Goal: Task Accomplishment & Management: Manage account settings

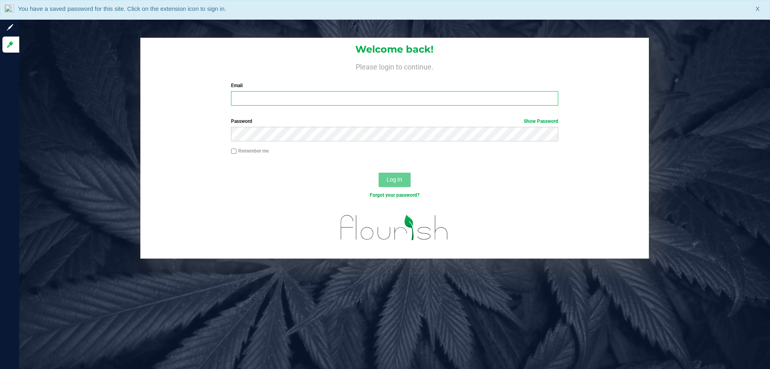
click at [258, 99] on input "Email" at bounding box center [394, 98] width 327 height 14
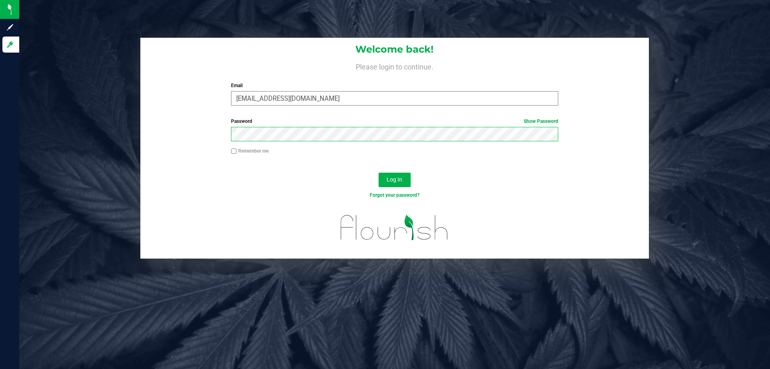
click at [379, 173] on button "Log In" at bounding box center [395, 180] width 32 height 14
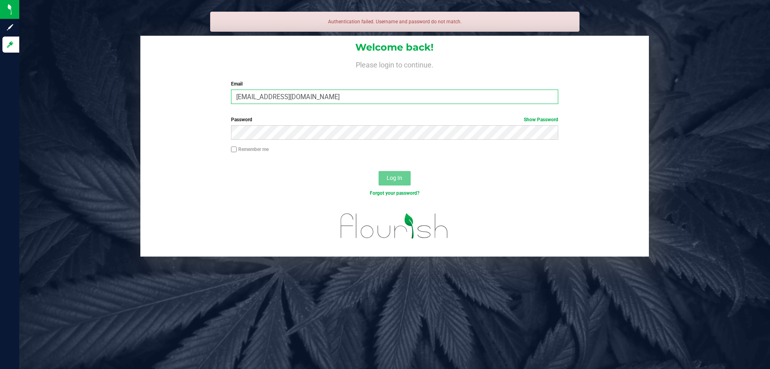
click at [263, 97] on input "sconcepicon@liveparallel.com" at bounding box center [394, 96] width 327 height 14
type input "[EMAIL_ADDRESS][DOMAIN_NAME]"
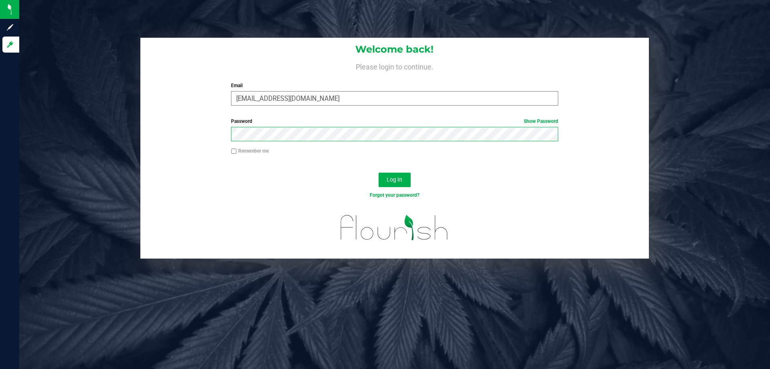
click at [379, 173] on button "Log In" at bounding box center [395, 180] width 32 height 14
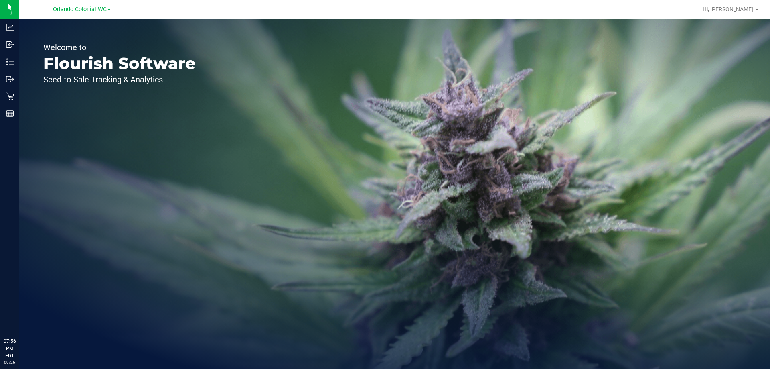
click at [69, 13] on div "Orlando Colonial WC" at bounding box center [82, 9] width 58 height 10
click at [71, 12] on span "Orlando Colonial WC" at bounding box center [80, 9] width 54 height 7
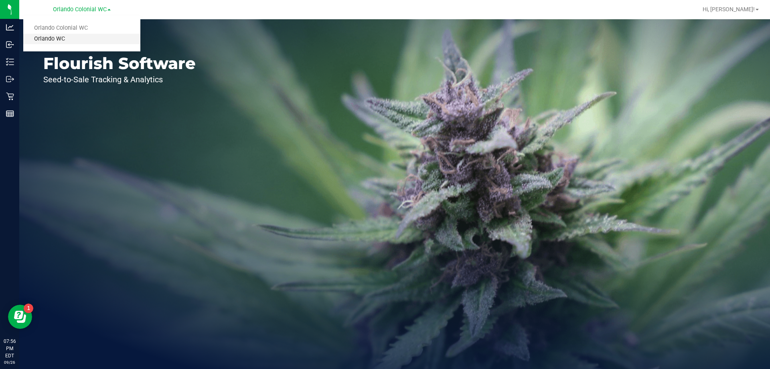
click at [64, 39] on link "Orlando WC" at bounding box center [81, 39] width 117 height 11
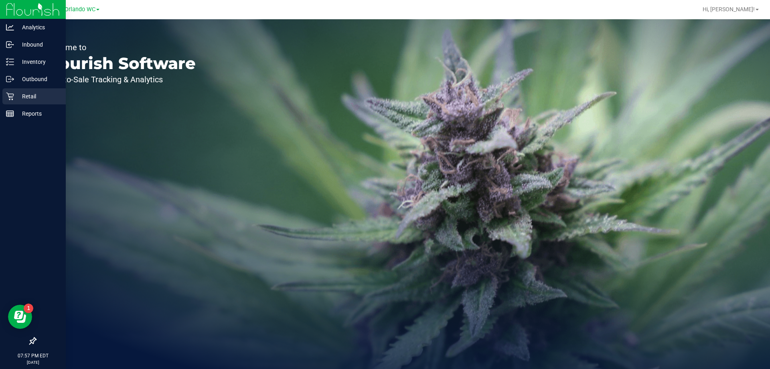
click at [15, 96] on p "Retail" at bounding box center [38, 96] width 48 height 10
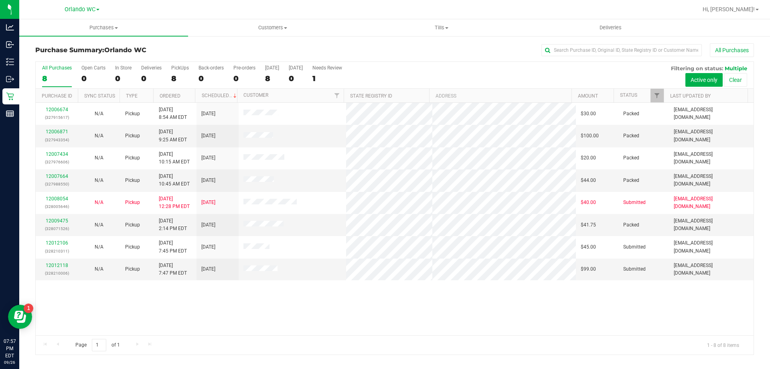
click at [20, 99] on div "Purchase Summary: Orlando WC All Purchases All Purchases 8 Open Carts 0 In Stor…" at bounding box center [394, 198] width 751 height 327
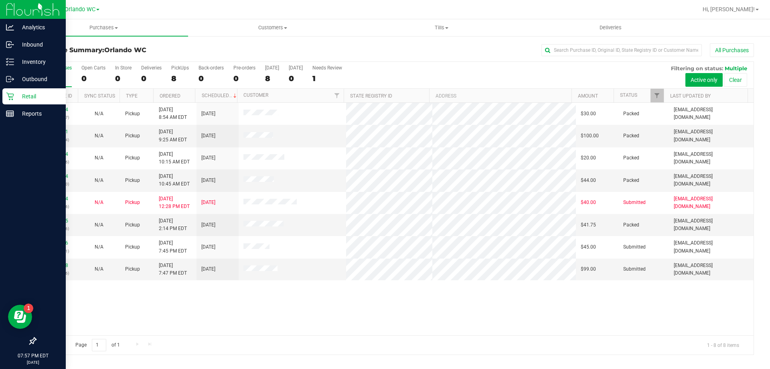
click at [12, 98] on icon at bounding box center [10, 96] width 8 height 8
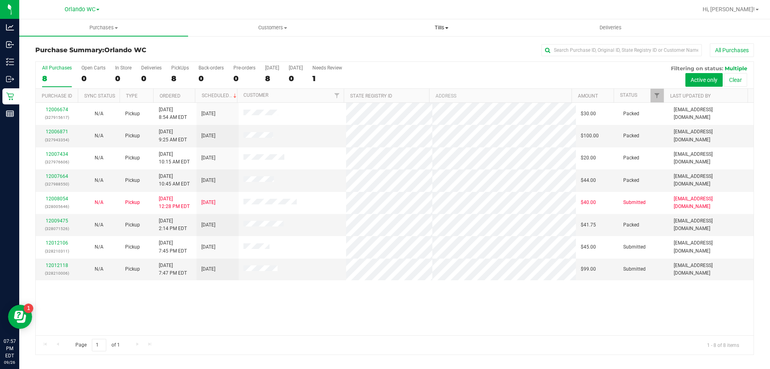
click at [446, 24] on span "Tills" at bounding box center [441, 27] width 168 height 7
click at [414, 49] on li "Manage tills" at bounding box center [441, 49] width 169 height 10
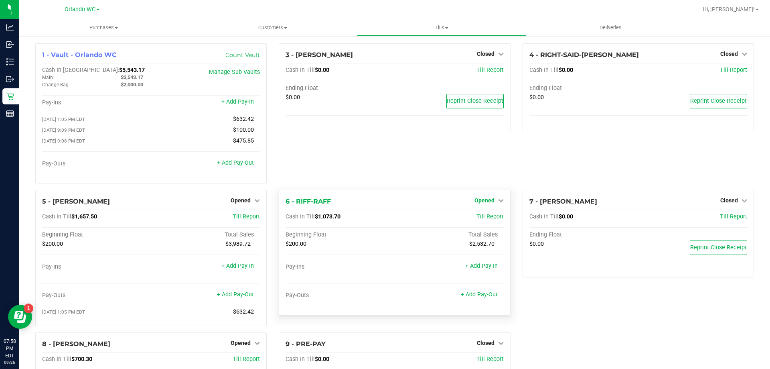
click at [489, 201] on span "Opened" at bounding box center [485, 200] width 20 height 6
click at [478, 218] on link "Close Till" at bounding box center [486, 216] width 22 height 6
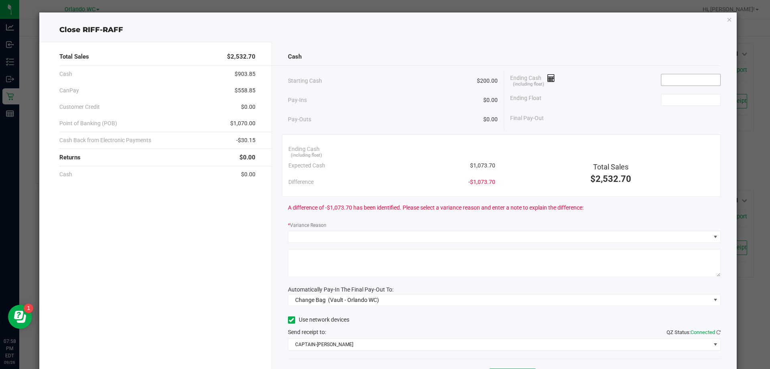
click at [673, 77] on input at bounding box center [691, 79] width 59 height 11
click at [675, 99] on input at bounding box center [691, 99] width 59 height 11
click at [686, 74] on input "1073" at bounding box center [691, 79] width 59 height 11
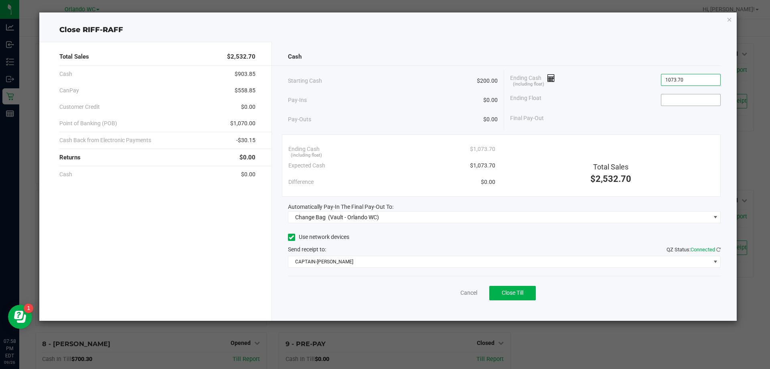
type input "$1,073.70"
click at [691, 97] on input at bounding box center [691, 99] width 59 height 11
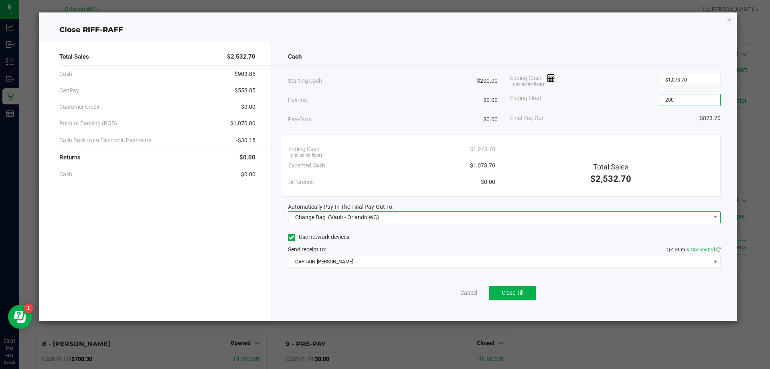
click at [391, 220] on span "Change Bag (Vault - Orlando WC)" at bounding box center [499, 216] width 422 height 11
type input "$200.00"
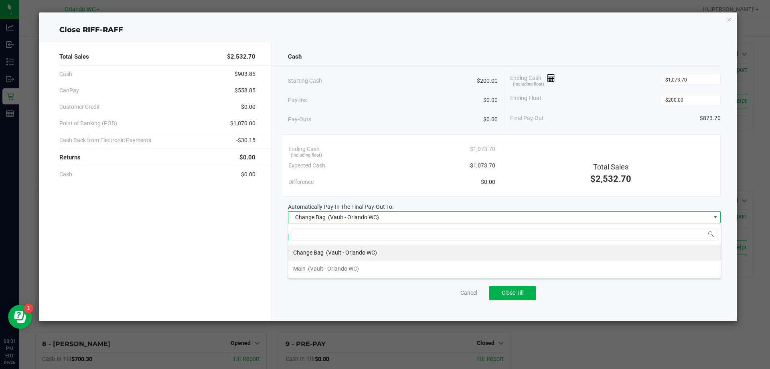
scroll to position [12, 433]
click at [319, 274] on div "Main (Vault - Orlando WC)" at bounding box center [326, 268] width 66 height 14
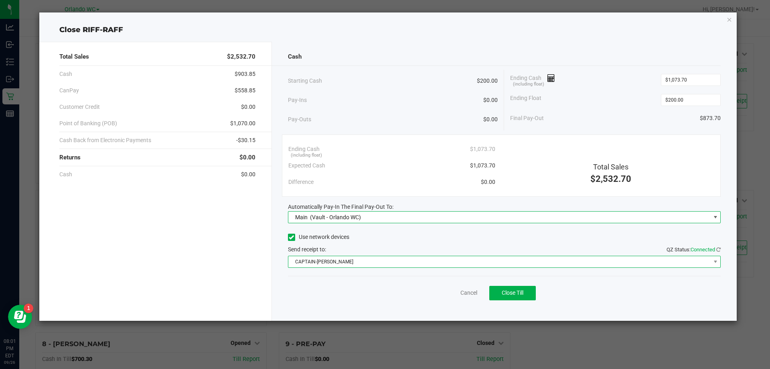
click at [366, 261] on span "CAPTAIN-KANGA" at bounding box center [499, 261] width 422 height 11
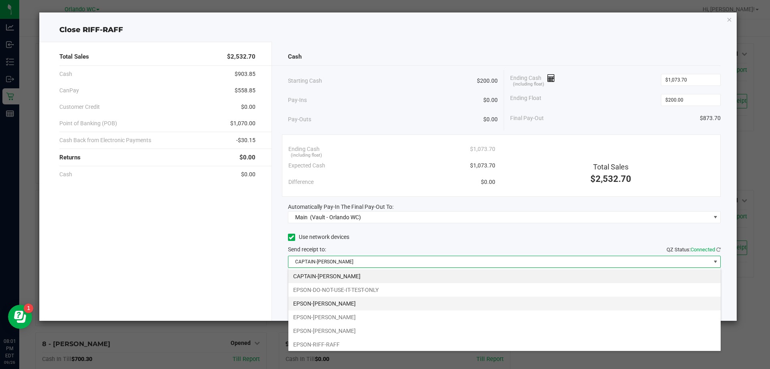
click at [344, 302] on li "EPSON-[PERSON_NAME]" at bounding box center [504, 303] width 433 height 14
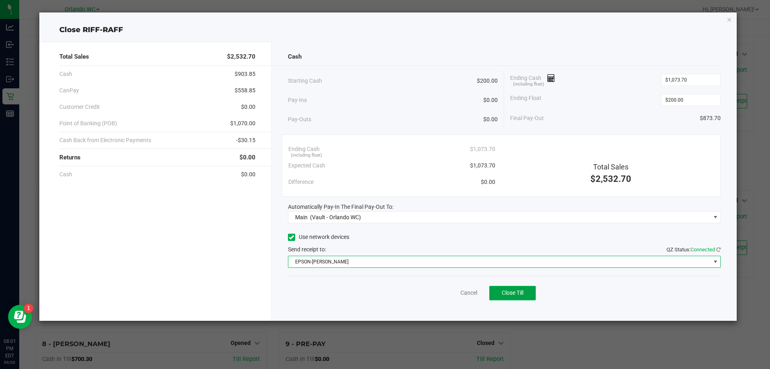
click at [518, 293] on span "Close Till" at bounding box center [513, 292] width 22 height 6
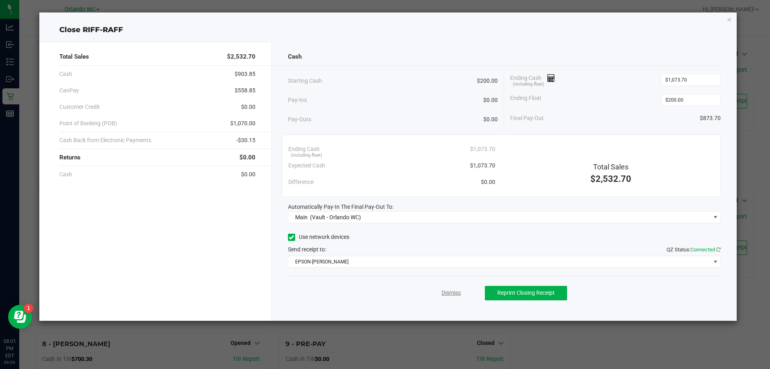
click at [444, 293] on link "Dismiss" at bounding box center [451, 292] width 19 height 8
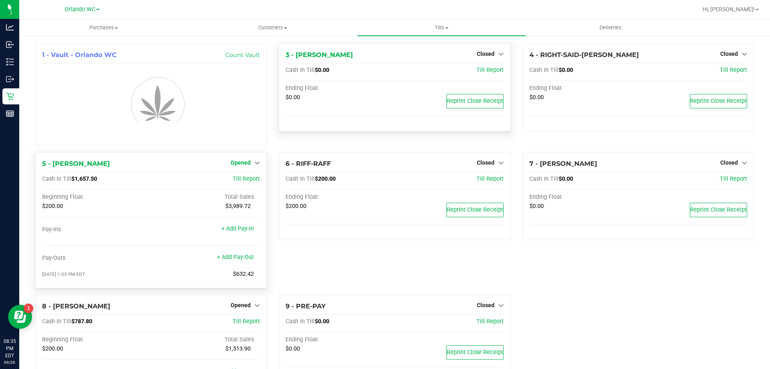
click at [240, 162] on span "Opened" at bounding box center [241, 162] width 20 height 6
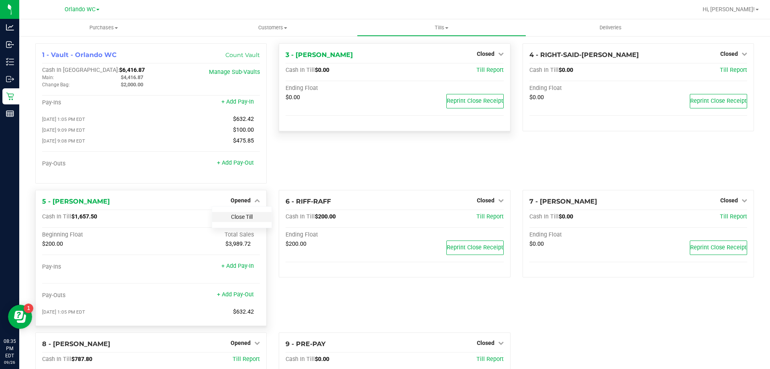
click at [233, 217] on link "Close Till" at bounding box center [242, 216] width 22 height 6
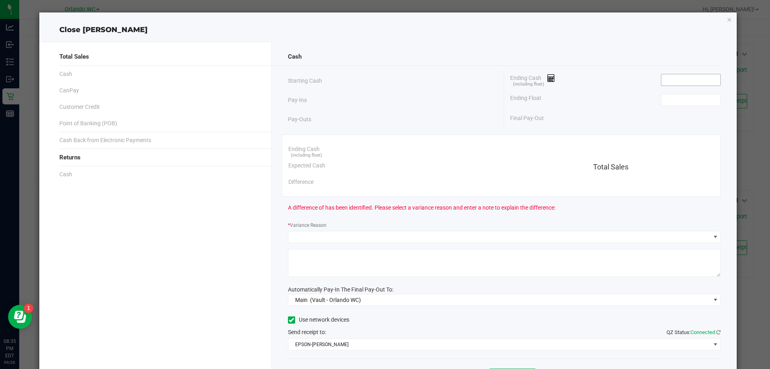
click at [699, 81] on input at bounding box center [691, 79] width 59 height 11
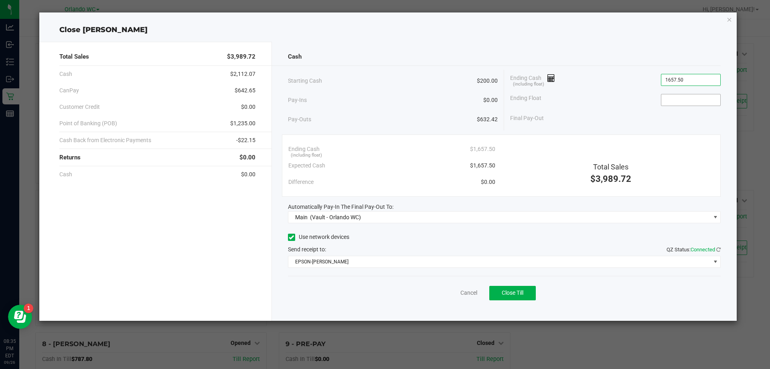
type input "$1,657.50"
click at [705, 97] on input at bounding box center [691, 99] width 59 height 11
type input "$200.00"
click at [524, 293] on span "Close Till" at bounding box center [513, 292] width 22 height 6
click at [457, 293] on link "Dismiss" at bounding box center [451, 292] width 19 height 8
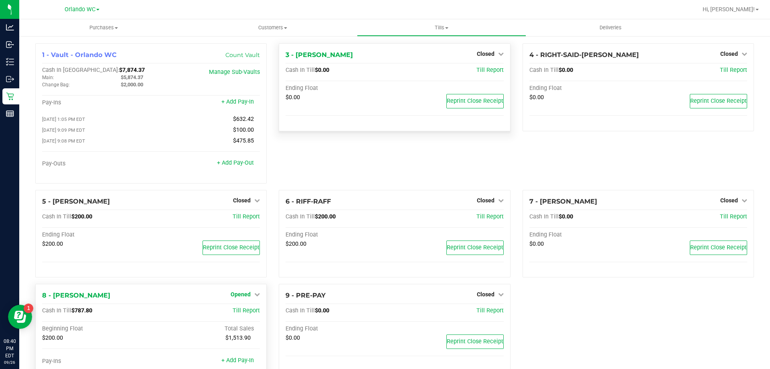
click at [249, 297] on link "Opened" at bounding box center [245, 294] width 29 height 6
click at [235, 312] on link "Close Till" at bounding box center [242, 311] width 22 height 6
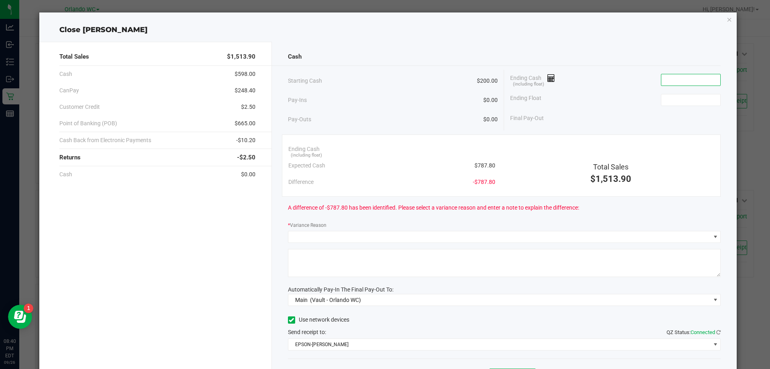
click at [662, 79] on input at bounding box center [691, 79] width 59 height 11
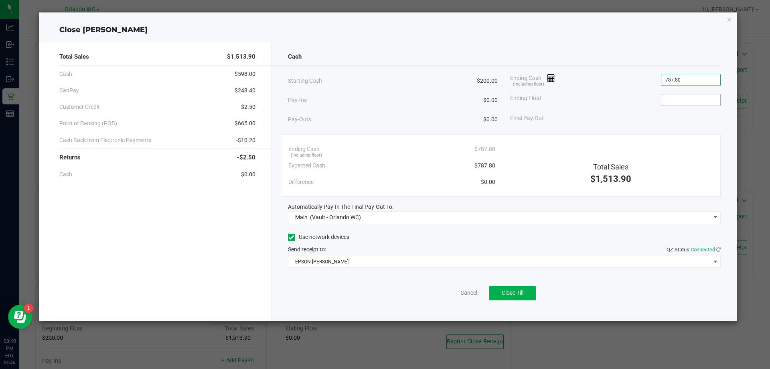
type input "$787.80"
click at [678, 99] on input at bounding box center [691, 99] width 59 height 11
click at [529, 290] on button "Close Till" at bounding box center [512, 293] width 47 height 14
type input "$200.00"
click at [450, 291] on link "Dismiss" at bounding box center [451, 292] width 19 height 8
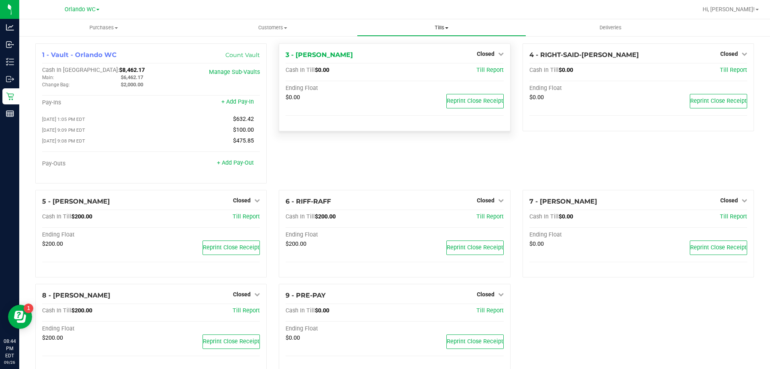
click at [440, 25] on span "Tills" at bounding box center [441, 27] width 168 height 7
click at [435, 59] on span "Reconcile e-payments" at bounding box center [397, 58] width 80 height 7
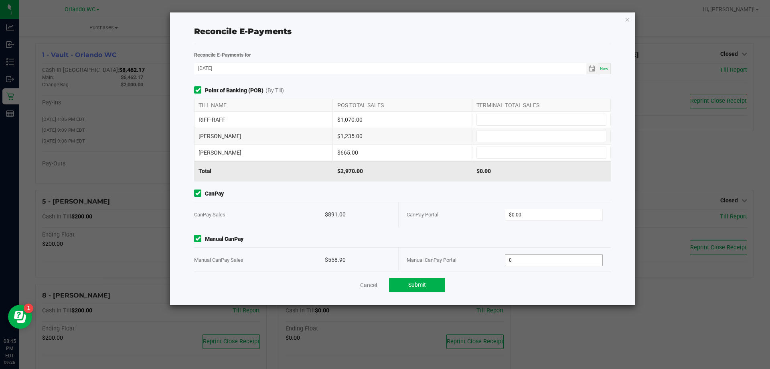
click at [567, 257] on input "0" at bounding box center [554, 259] width 97 height 11
type input "558.90"
type input "0"
type input "$558.90"
click at [572, 217] on input "0" at bounding box center [554, 214] width 97 height 11
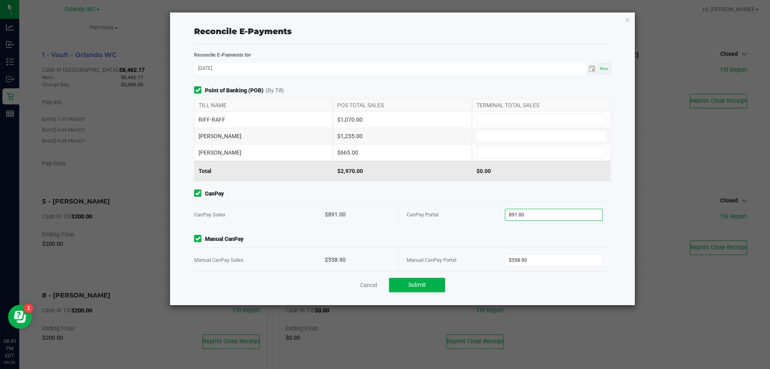
type input "$891.00"
click at [495, 113] on div "RIFF-RAFF $1,070.00" at bounding box center [402, 120] width 417 height 16
click at [495, 116] on input at bounding box center [541, 119] width 129 height 11
click at [491, 154] on input at bounding box center [541, 152] width 129 height 11
type input "$665.00"
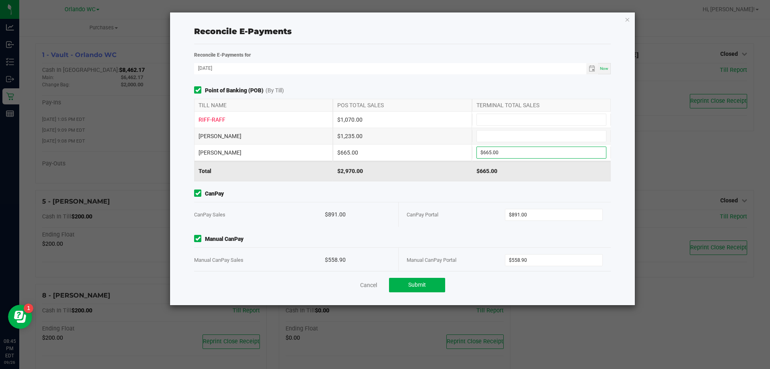
click at [522, 128] on div "[PERSON_NAME] $1,235.00" at bounding box center [402, 136] width 417 height 16
click at [524, 133] on input at bounding box center [541, 135] width 129 height 11
type input "$1,235.00"
click at [536, 118] on input at bounding box center [541, 119] width 129 height 11
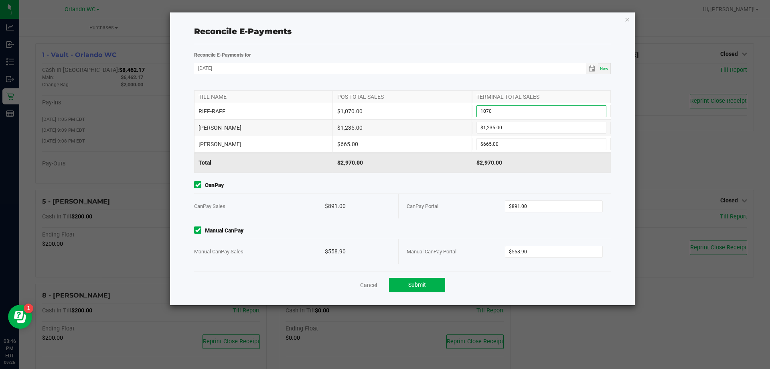
type input "$1,070.00"
click at [484, 187] on span "CanPay" at bounding box center [402, 185] width 417 height 8
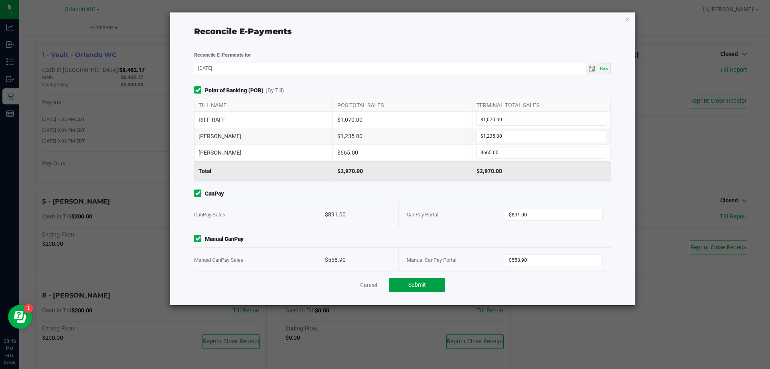
click at [435, 284] on button "Submit" at bounding box center [417, 285] width 56 height 14
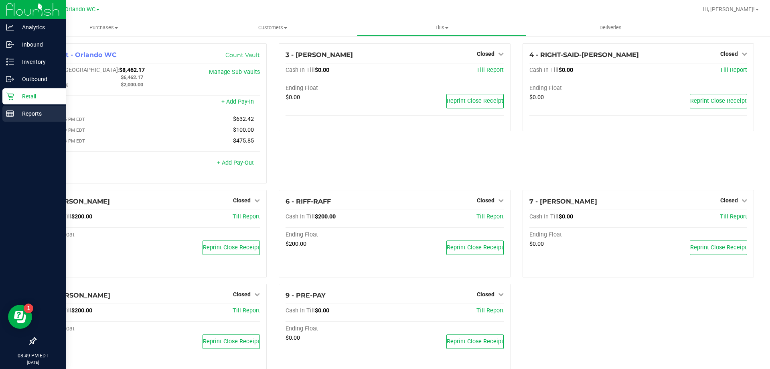
click at [6, 110] on div "Reports" at bounding box center [33, 114] width 63 height 16
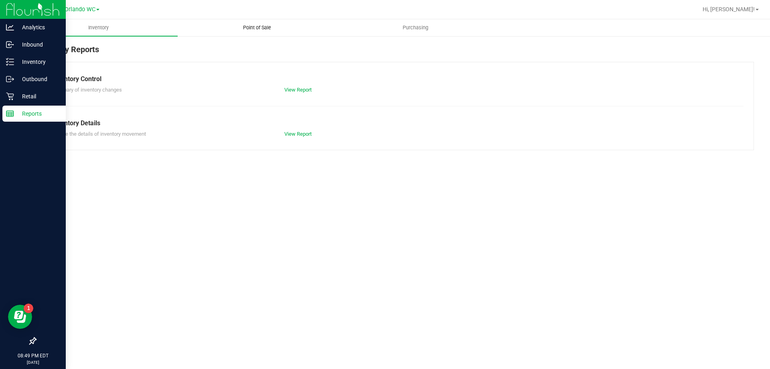
click at [260, 27] on span "Point of Sale" at bounding box center [257, 27] width 50 height 7
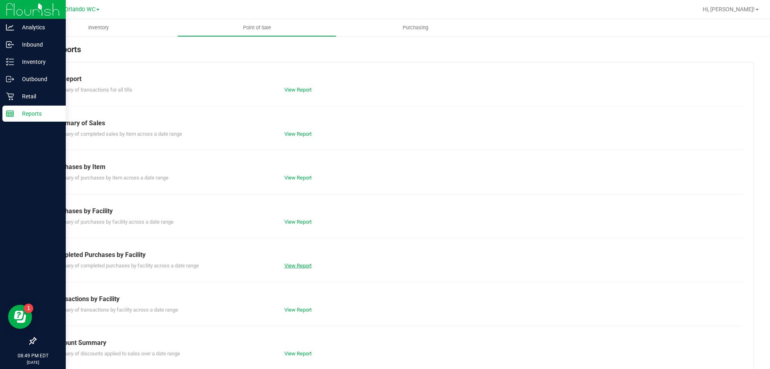
click at [294, 267] on link "View Report" at bounding box center [297, 265] width 27 height 6
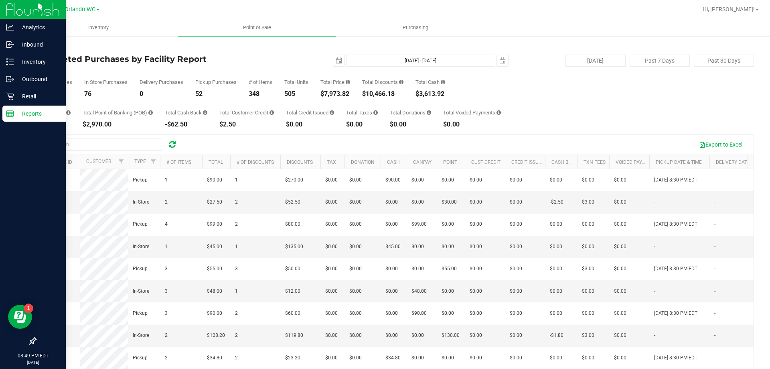
click at [43, 47] on link "Back" at bounding box center [41, 47] width 12 height 6
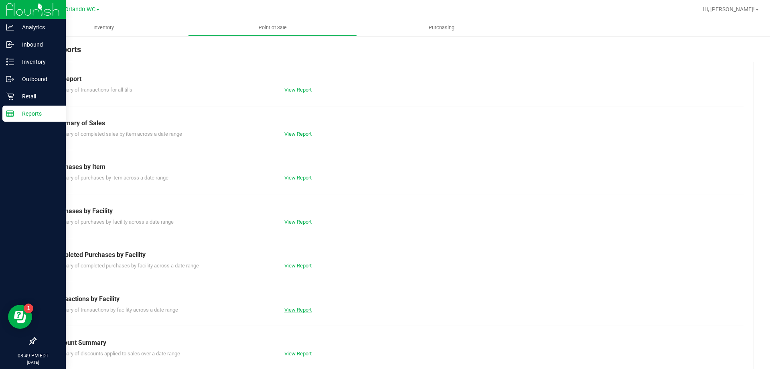
click at [300, 308] on link "View Report" at bounding box center [297, 310] width 27 height 6
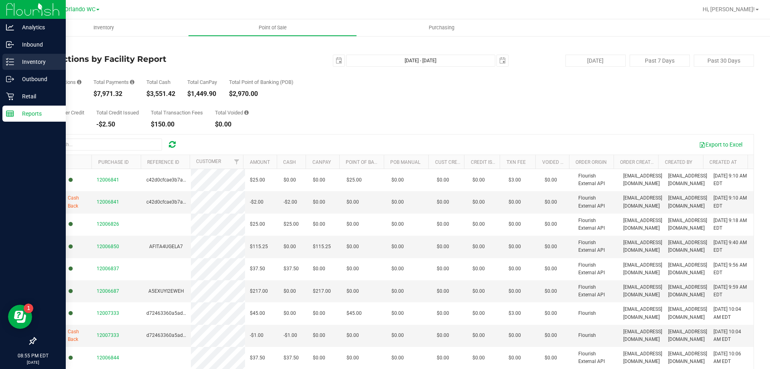
click at [14, 61] on p "Inventory" at bounding box center [38, 62] width 48 height 10
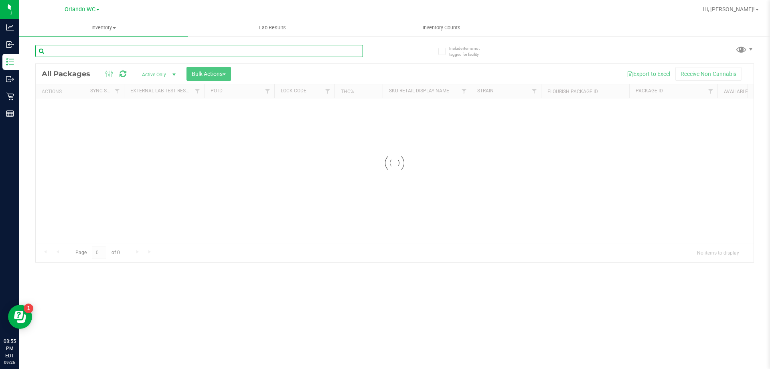
click at [139, 51] on input "text" at bounding box center [199, 51] width 328 height 12
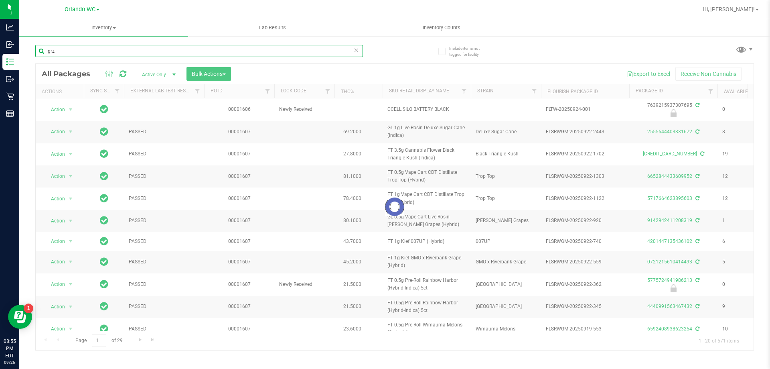
type input "grz"
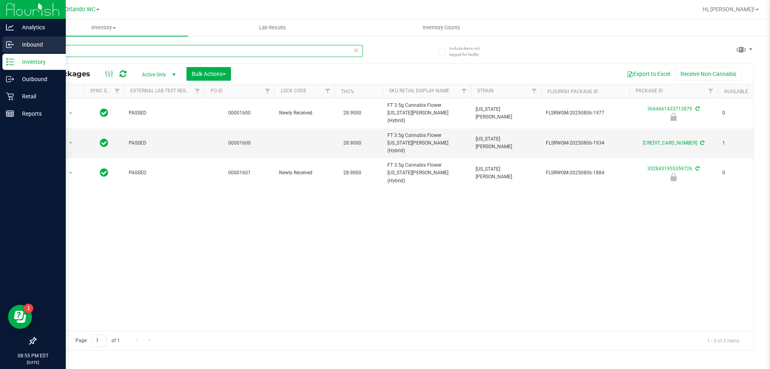
drag, startPoint x: 73, startPoint y: 53, endPoint x: 0, endPoint y: 38, distance: 74.9
click at [0, 40] on div "Analytics Inbound Inventory Outbound Retail Reports 08:55 PM EDT [DATE] 09/26 O…" at bounding box center [385, 184] width 770 height 369
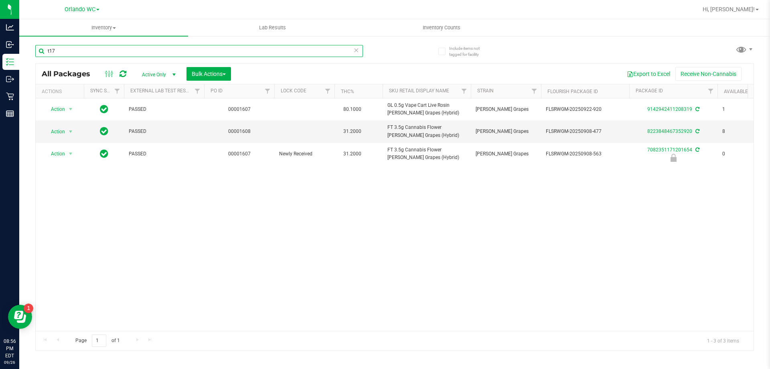
type input "t17"
click at [73, 49] on input "t17" at bounding box center [199, 51] width 328 height 12
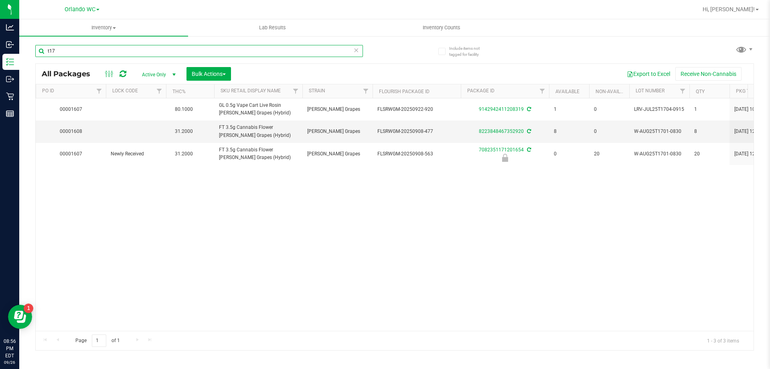
scroll to position [0, 209]
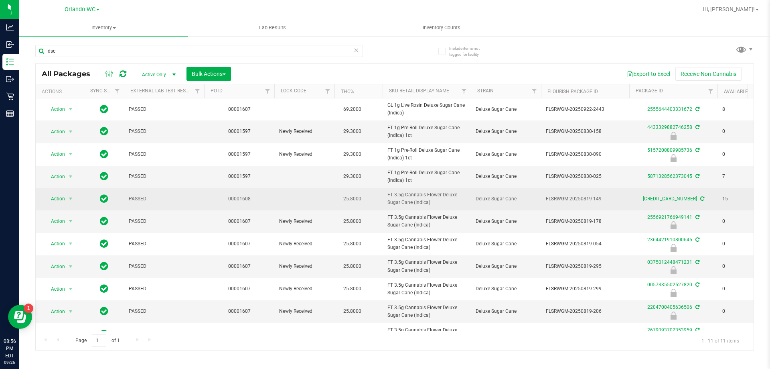
drag, startPoint x: 383, startPoint y: 195, endPoint x: 428, endPoint y: 205, distance: 45.8
click at [428, 205] on td "FT 3.5g Cannabis Flower Deluxe Sugar Cane (Indica)" at bounding box center [427, 199] width 88 height 22
copy span "FT 3.5g Cannabis Flower Deluxe Sugar Cane (Indica"
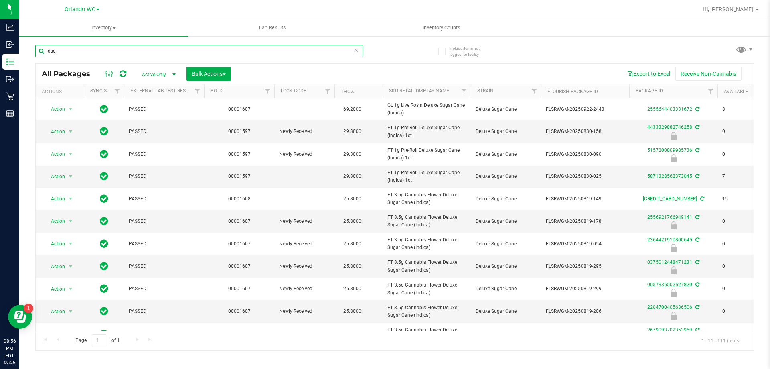
click at [67, 57] on input "dsc" at bounding box center [199, 51] width 328 height 12
paste input "FT 3.5g Cannabis Flower Deluxe Sugar Cane (Indica"
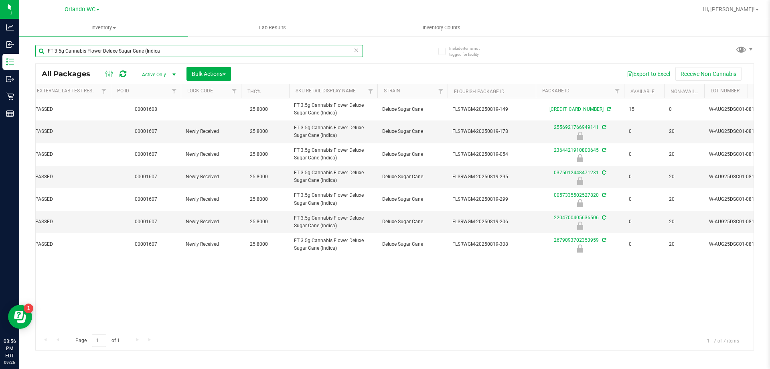
scroll to position [0, 93]
type input "FT 3.5g Cannabis Flower Deluxe Sugar Cane (Indica"
click at [167, 290] on div "Action Action Adjust qty Create package Edit attributes Global inventory Locate…" at bounding box center [395, 214] width 718 height 232
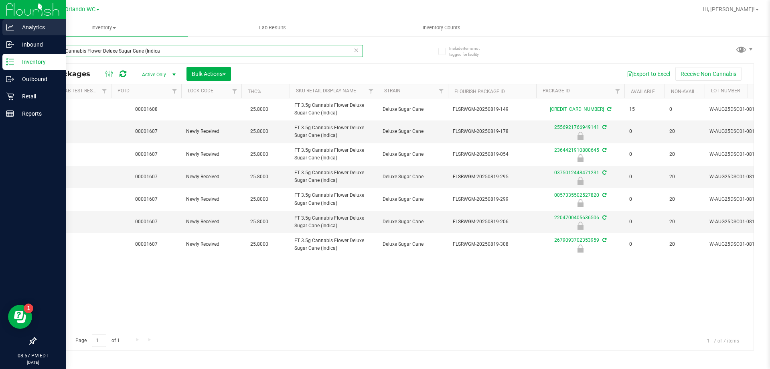
drag, startPoint x: 160, startPoint y: 53, endPoint x: 0, endPoint y: 29, distance: 162.3
click at [0, 32] on div "Analytics Inbound Inventory Outbound Retail Reports 08:57 PM EDT [DATE] 09/26 O…" at bounding box center [385, 184] width 770 height 369
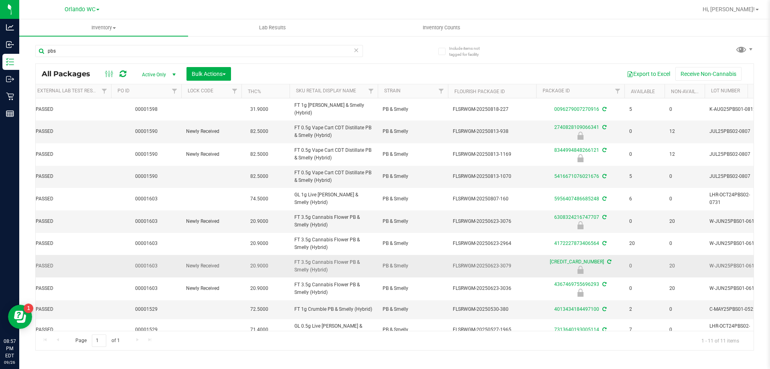
drag, startPoint x: 290, startPoint y: 260, endPoint x: 339, endPoint y: 271, distance: 49.8
click at [339, 271] on td "FT 3.5g Cannabis Flower PB & Smelly (Hybrid)" at bounding box center [334, 266] width 88 height 22
copy span "FT 3.5g Cannabis Flower PB & Smelly (Hybrid)"
click at [106, 51] on input "pbs" at bounding box center [199, 51] width 328 height 12
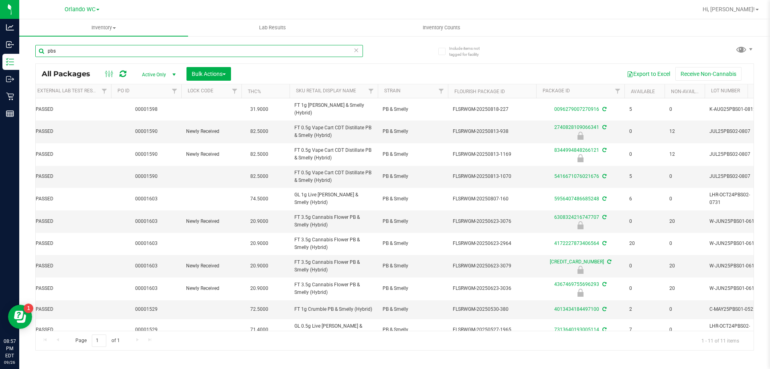
paste input "FT 3.5g Cannabis Flower PB & Smelly (Hybrid)"
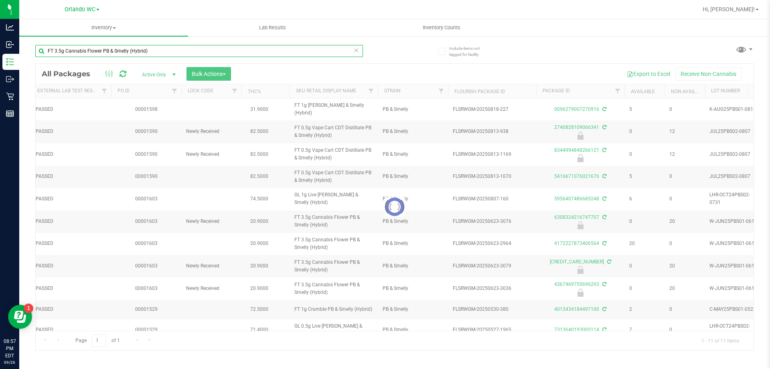
type input "FT 3.5g Cannabis Flower PB & Smelly (Hybrid)"
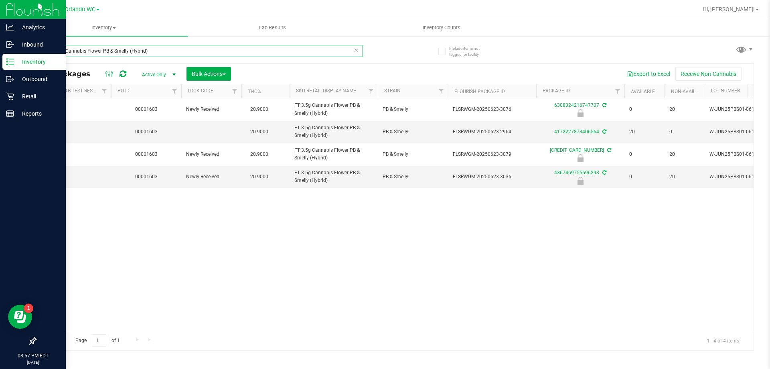
drag, startPoint x: 152, startPoint y: 49, endPoint x: 0, endPoint y: 14, distance: 156.3
click at [0, 14] on div "Analytics Inbound Inventory Outbound Retail Reports 08:57 PM EDT [DATE] 09/26 O…" at bounding box center [385, 184] width 770 height 369
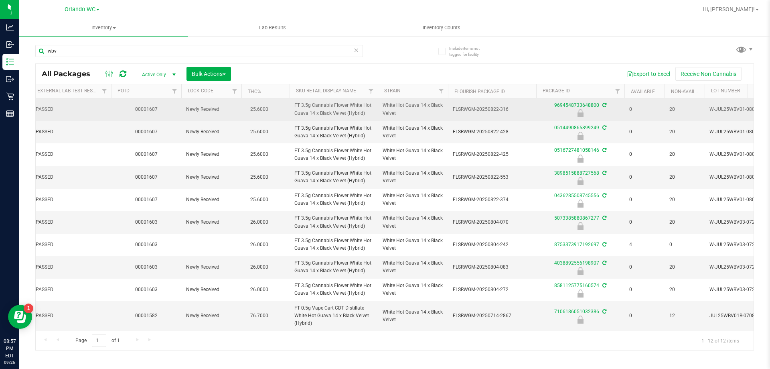
drag, startPoint x: 293, startPoint y: 104, endPoint x: 358, endPoint y: 120, distance: 67.2
click at [358, 120] on td "FT 3.5g Cannabis Flower White Hot Guava 14 x Black Velvet (Hybrid)" at bounding box center [334, 109] width 88 height 22
copy span "FT 3.5g Cannabis Flower White Hot Guava 14 x Black Velvet (Hybrid)"
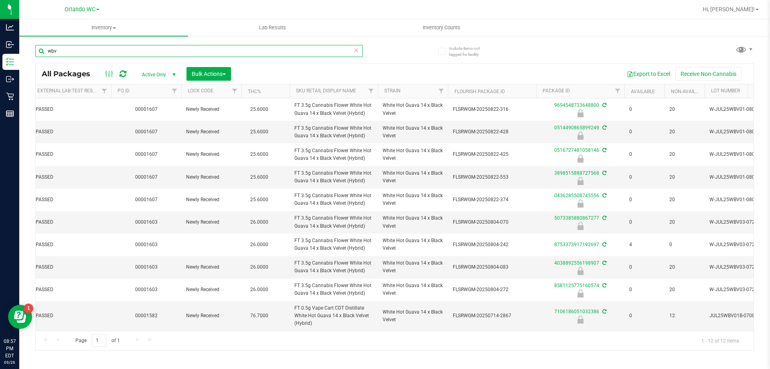
click at [82, 52] on input "wbv" at bounding box center [199, 51] width 328 height 12
paste input "FT 3.5g Cannabis Flower White Hot Guava 14 x Black Velvet (Hybrid)"
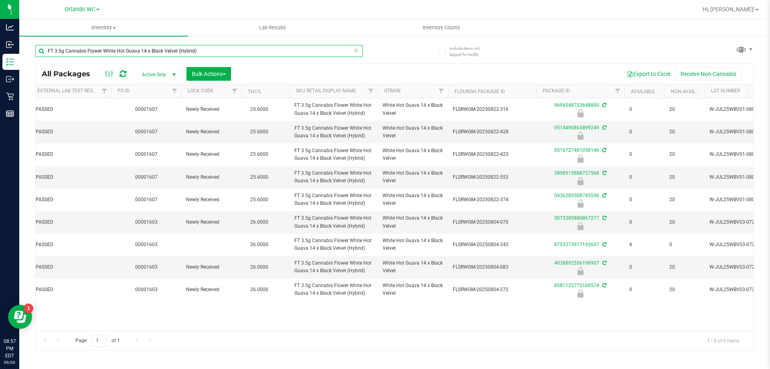
type input "FT 3.5g Cannabis Flower White Hot Guava 14 x Black Velvet (Hybrid)"
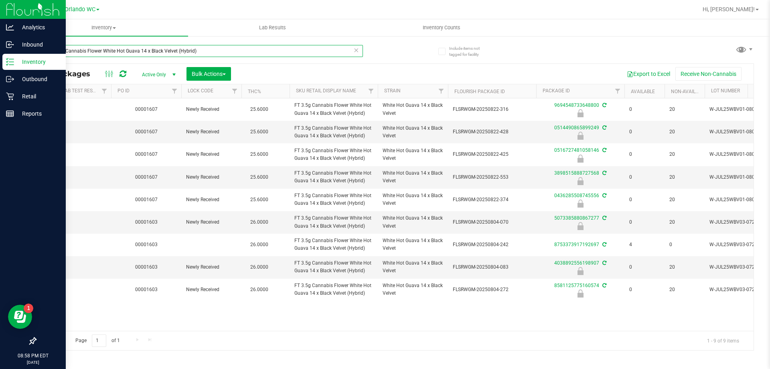
drag, startPoint x: 206, startPoint y: 50, endPoint x: 0, endPoint y: 15, distance: 209.1
click at [0, 29] on div "Analytics Inbound Inventory Outbound Retail Reports 08:58 PM EDT [DATE] 09/26 O…" at bounding box center [385, 184] width 770 height 369
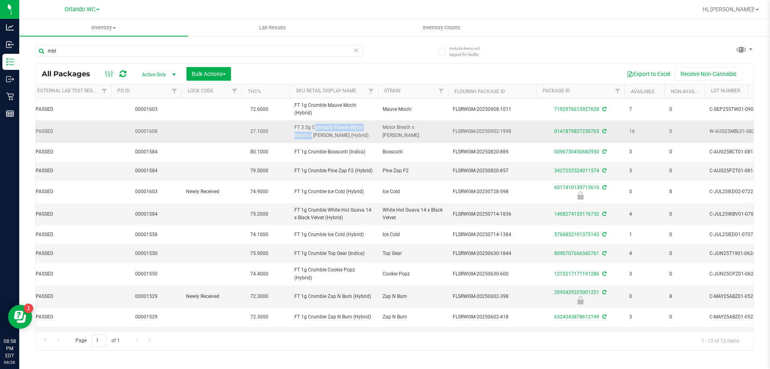
drag, startPoint x: 363, startPoint y: 127, endPoint x: 291, endPoint y: 127, distance: 72.2
click at [291, 127] on td "FT 3.5g Cannabis Flower Motor Breath x [PERSON_NAME] (Hybrid)" at bounding box center [334, 131] width 88 height 22
copy span "FT 3.5g Cannabis Flower Motor"
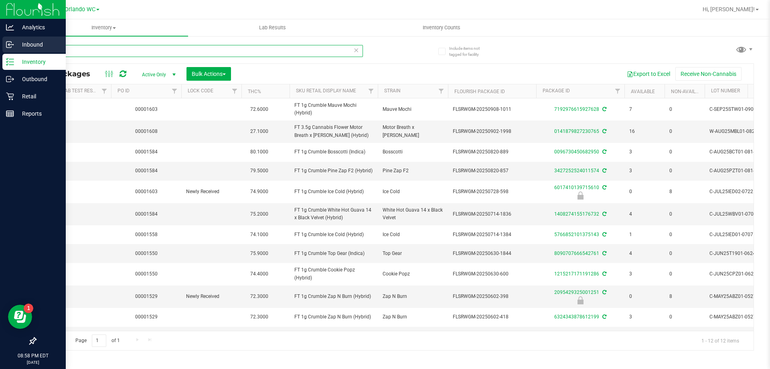
drag, startPoint x: 71, startPoint y: 53, endPoint x: 0, endPoint y: 51, distance: 71.0
click at [0, 53] on div "Analytics Inbound Inventory Outbound Retail Reports 08:58 PM EDT [DATE] 09/26 O…" at bounding box center [385, 184] width 770 height 369
paste input "FT 3.5g Cannabis Flower Motor"
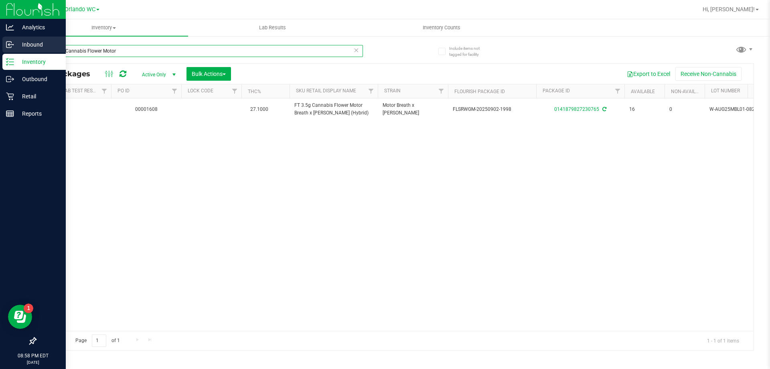
drag, startPoint x: 118, startPoint y: 50, endPoint x: 0, endPoint y: 41, distance: 118.7
click at [0, 39] on div "Analytics Inbound Inventory Outbound Retail Reports 08:58 PM EDT [DATE] 09/26 O…" at bounding box center [385, 184] width 770 height 369
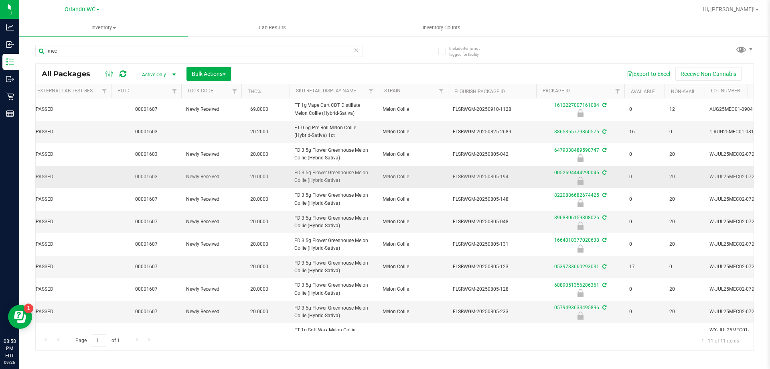
drag, startPoint x: 293, startPoint y: 168, endPoint x: 350, endPoint y: 187, distance: 60.5
click at [350, 187] on td "FD 3.5g Flower Greenhouse Melon Collie (Hybrid-Sativa)" at bounding box center [334, 177] width 88 height 22
copy span "FD 3.5g Flower Greenhouse Melon Collie (Hybrid-Sativa)"
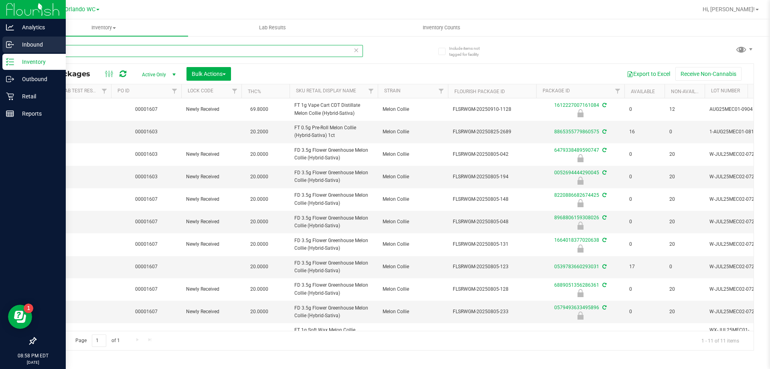
drag, startPoint x: 71, startPoint y: 49, endPoint x: 0, endPoint y: 44, distance: 71.6
click at [0, 47] on div "Analytics Inbound Inventory Outbound Retail Reports 08:58 PM EDT [DATE] 09/26 O…" at bounding box center [385, 184] width 770 height 369
paste input "FD 3.5g Flower Greenhouse Melon Collie (Hybrid-Sativa)"
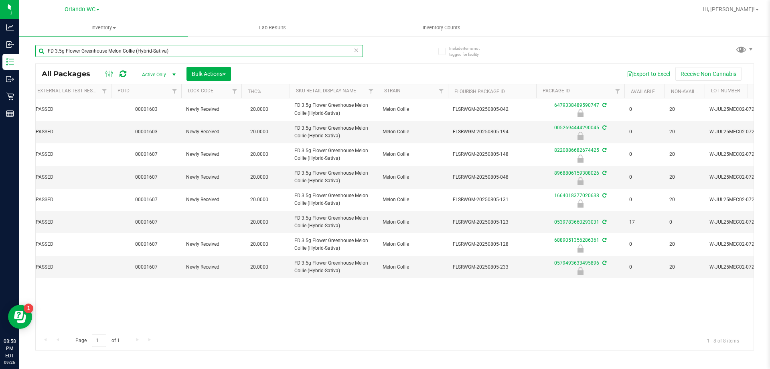
type input "FD 3.5g Flower Greenhouse Melon Collie (Hybrid-Sativa)"
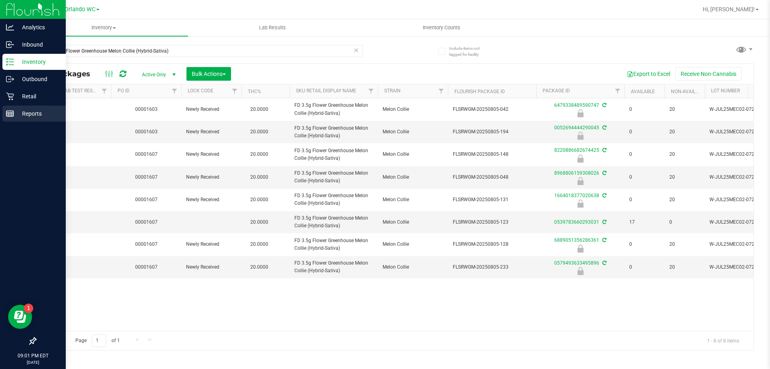
click at [24, 110] on p "Reports" at bounding box center [38, 114] width 48 height 10
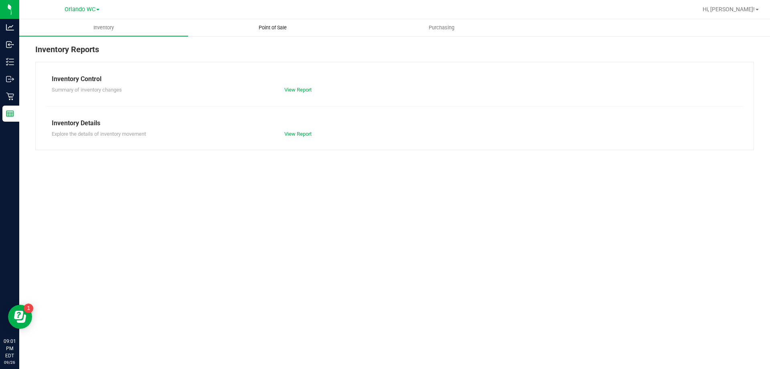
click at [287, 32] on uib-tab-heading "Point of Sale" at bounding box center [273, 28] width 168 height 16
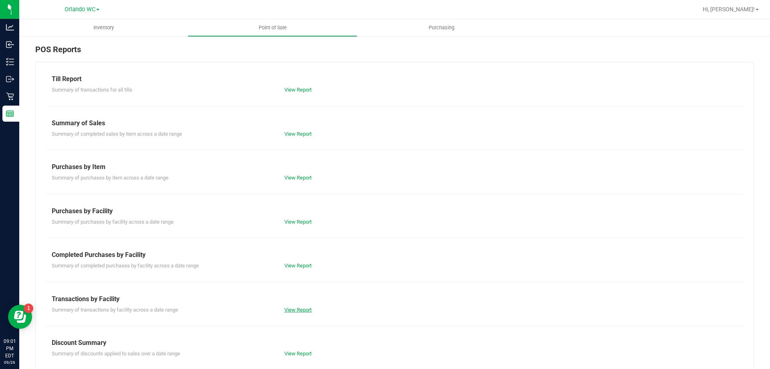
click at [300, 309] on link "View Report" at bounding box center [297, 310] width 27 height 6
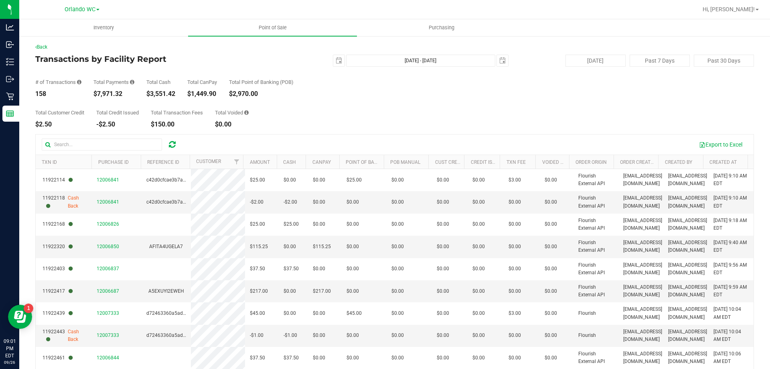
drag, startPoint x: 97, startPoint y: 91, endPoint x: 123, endPoint y: 96, distance: 26.1
click at [123, 96] on div "$7,971.32" at bounding box center [113, 94] width 41 height 6
copy div "7,971.32"
click at [46, 47] on link "Back" at bounding box center [41, 47] width 12 height 6
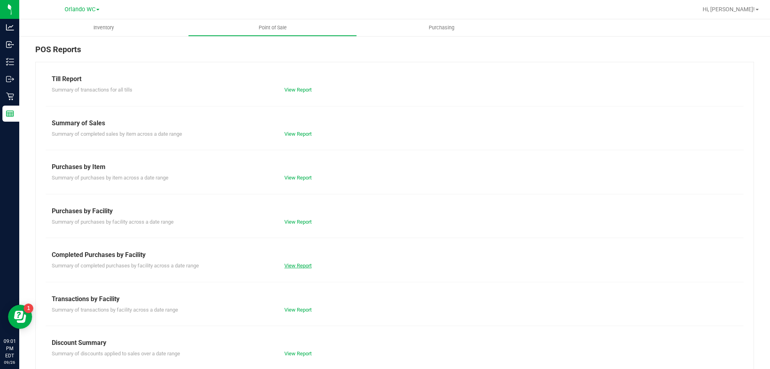
click at [291, 264] on link "View Report" at bounding box center [297, 265] width 27 height 6
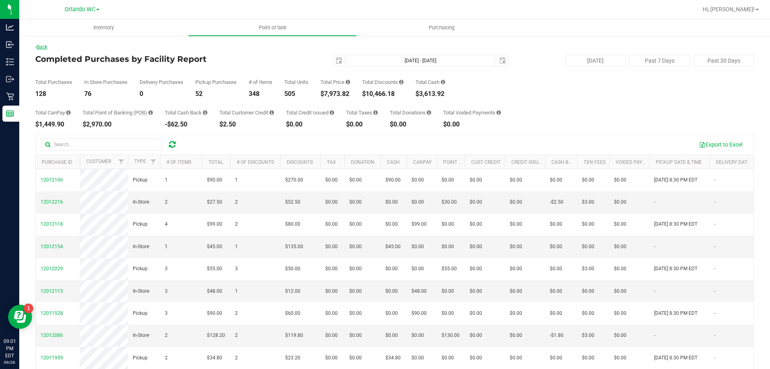
click at [47, 47] on link "Back" at bounding box center [41, 47] width 12 height 6
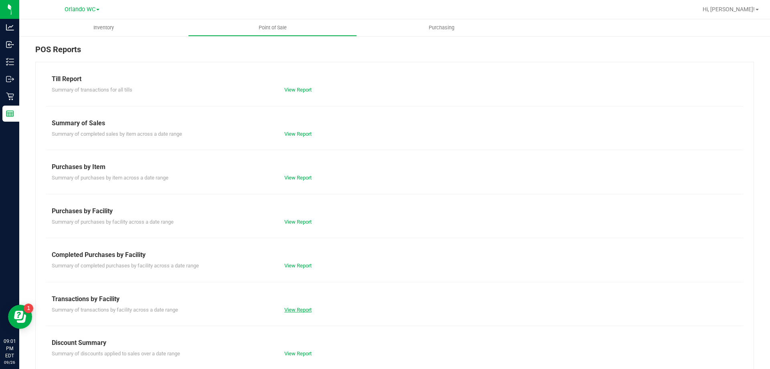
click at [289, 312] on link "View Report" at bounding box center [297, 310] width 27 height 6
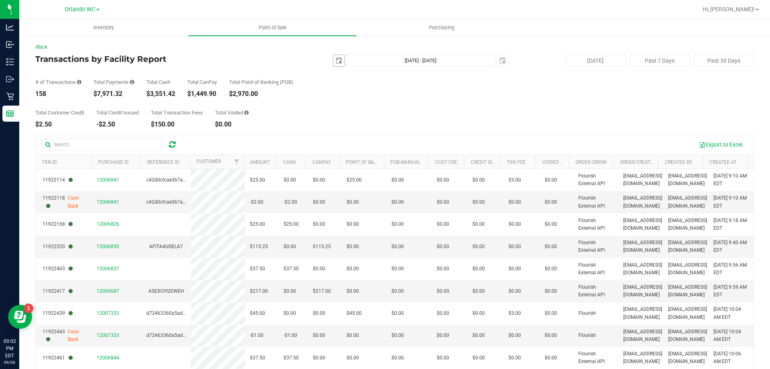
click at [336, 63] on span "select" at bounding box center [339, 60] width 6 height 6
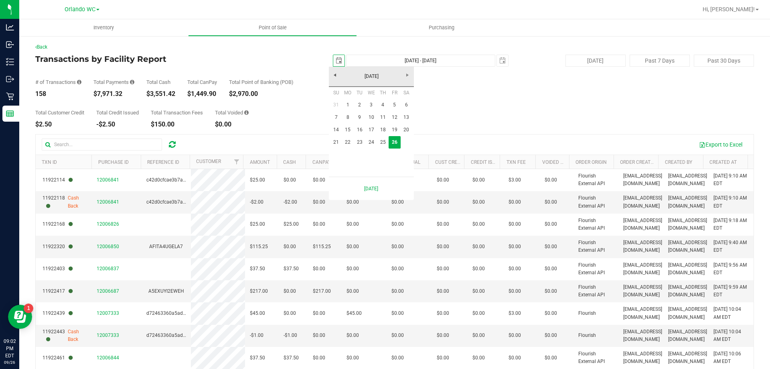
scroll to position [0, 20]
click at [350, 106] on link "1" at bounding box center [348, 105] width 12 height 12
type input "[DATE]"
type input "[DATE] - [DATE]"
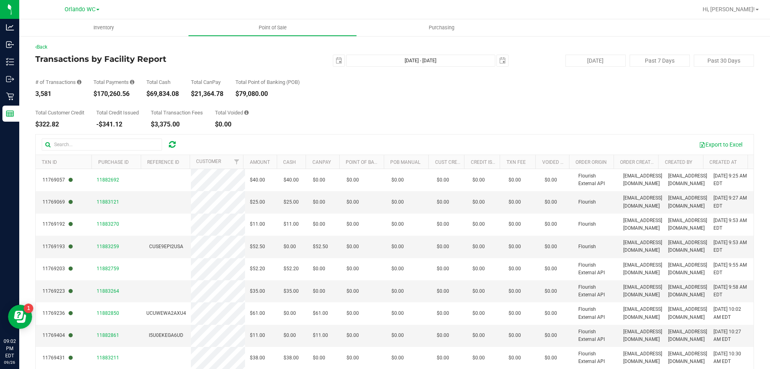
drag, startPoint x: 98, startPoint y: 94, endPoint x: 135, endPoint y: 96, distance: 37.0
click at [134, 96] on div "$170,260.56" at bounding box center [113, 94] width 41 height 6
copy div "170,260.56"
click at [336, 61] on span "select" at bounding box center [339, 60] width 6 height 6
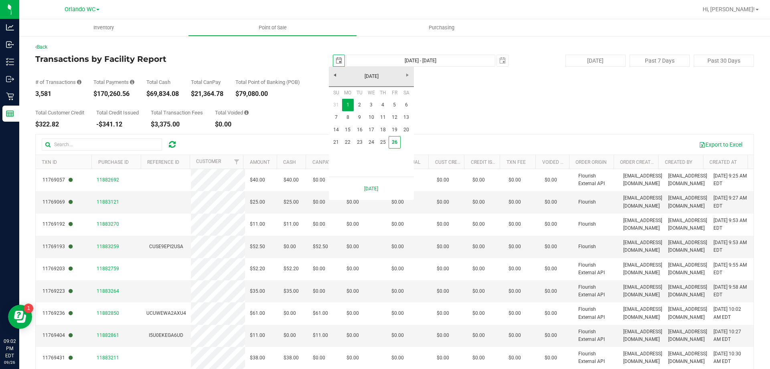
scroll to position [0, 20]
click at [335, 144] on link "21" at bounding box center [337, 142] width 12 height 12
type input "[DATE]"
type input "[DATE] - [DATE]"
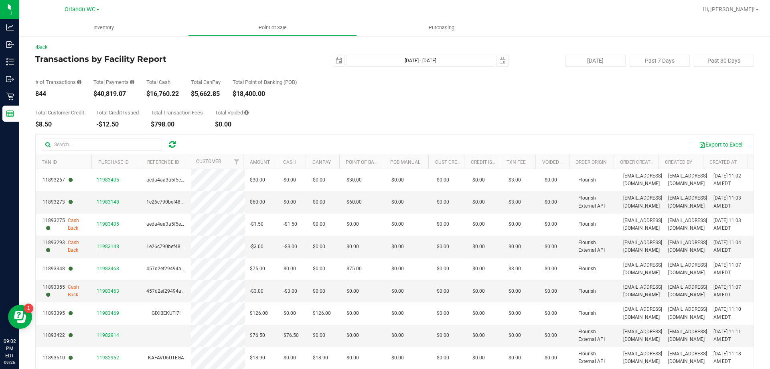
drag, startPoint x: 96, startPoint y: 93, endPoint x: 128, endPoint y: 97, distance: 32.3
click at [128, 97] on div "$40,819.07" at bounding box center [113, 94] width 41 height 6
copy div "40,819.07"
click at [337, 62] on span "select" at bounding box center [339, 60] width 6 height 6
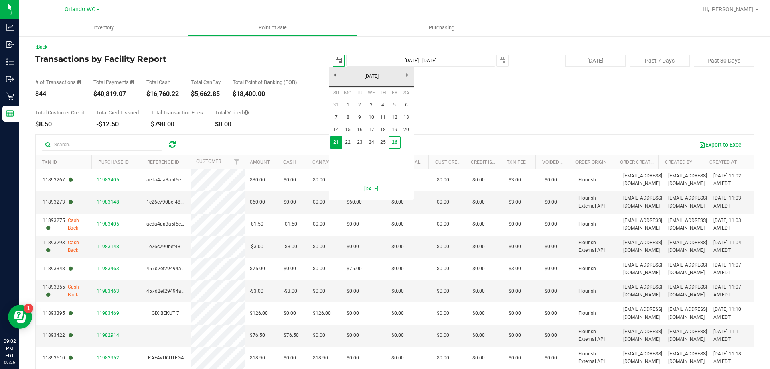
scroll to position [0, 20]
click at [395, 140] on link "26" at bounding box center [395, 142] width 12 height 12
type input "[DATE]"
type input "[DATE] - [DATE]"
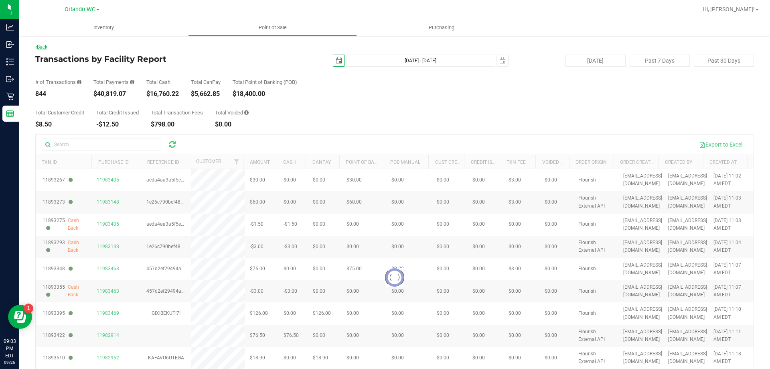
click at [43, 47] on link "Back" at bounding box center [41, 47] width 12 height 6
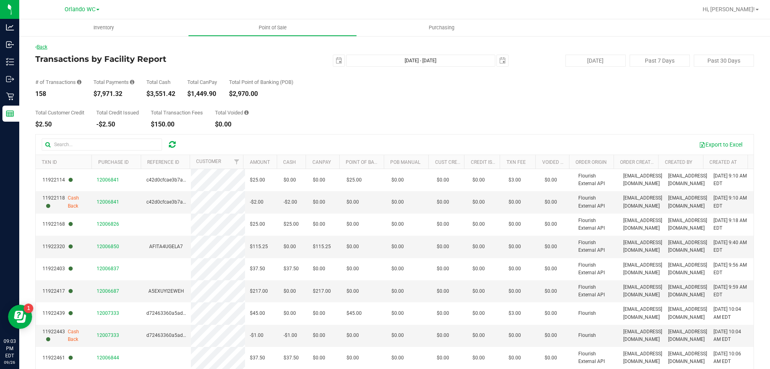
click at [47, 45] on link "Back" at bounding box center [41, 47] width 12 height 6
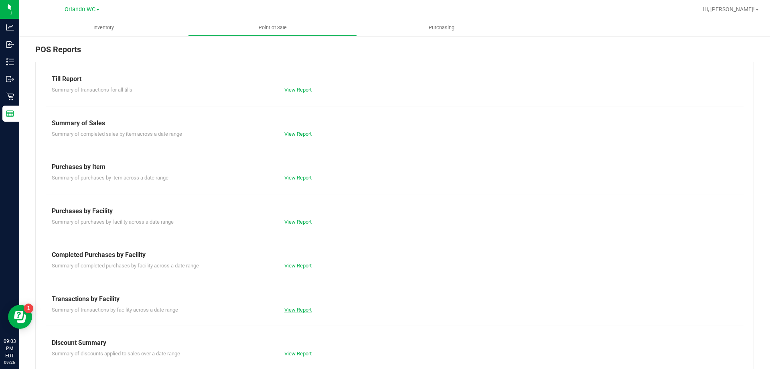
click at [298, 310] on link "View Report" at bounding box center [297, 310] width 27 height 6
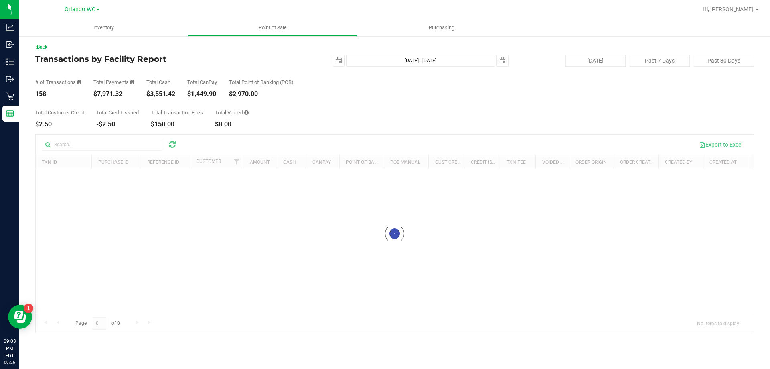
click at [49, 50] on div "Back" at bounding box center [394, 46] width 719 height 7
click at [47, 47] on link "Back" at bounding box center [41, 47] width 12 height 6
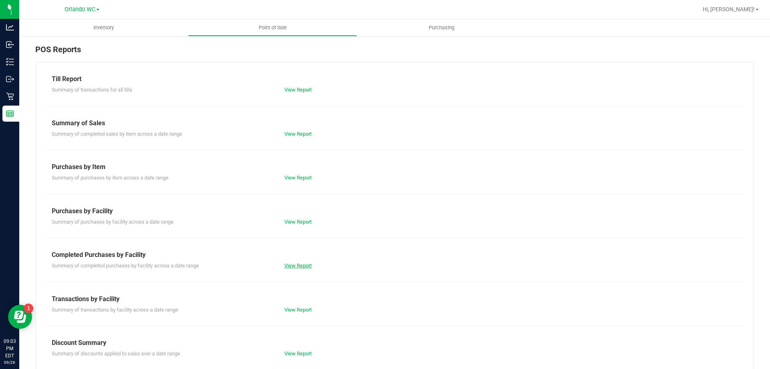
click at [289, 263] on link "View Report" at bounding box center [297, 265] width 27 height 6
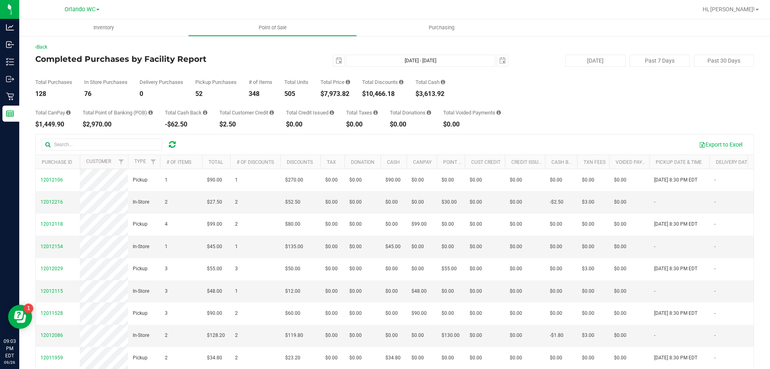
drag, startPoint x: 368, startPoint y: 93, endPoint x: 401, endPoint y: 93, distance: 32.9
click at [401, 93] on div "$10,466.18" at bounding box center [382, 94] width 41 height 6
copy div "10,466.18"
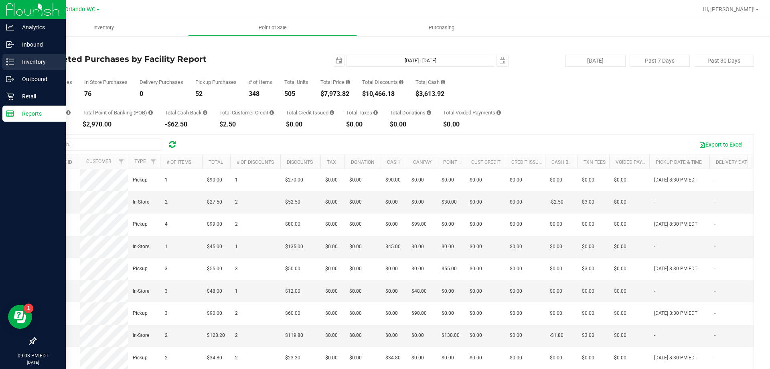
click at [17, 63] on p "Inventory" at bounding box center [38, 62] width 48 height 10
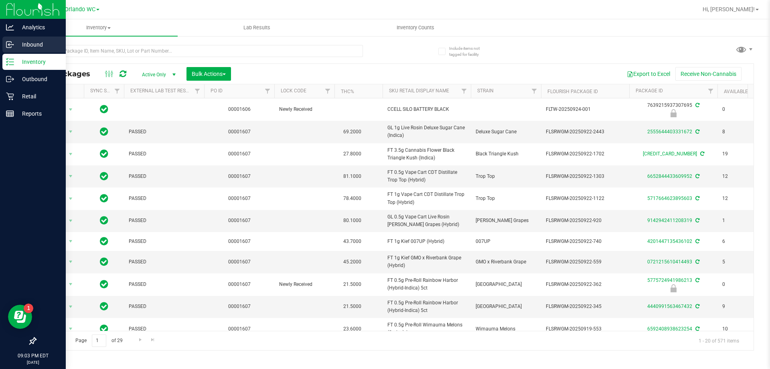
click at [49, 42] on p "Inbound" at bounding box center [38, 45] width 48 height 10
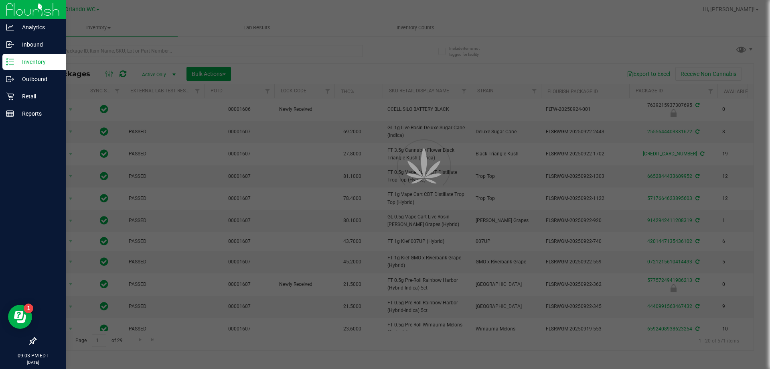
click at [33, 59] on p "Inventory" at bounding box center [38, 62] width 48 height 10
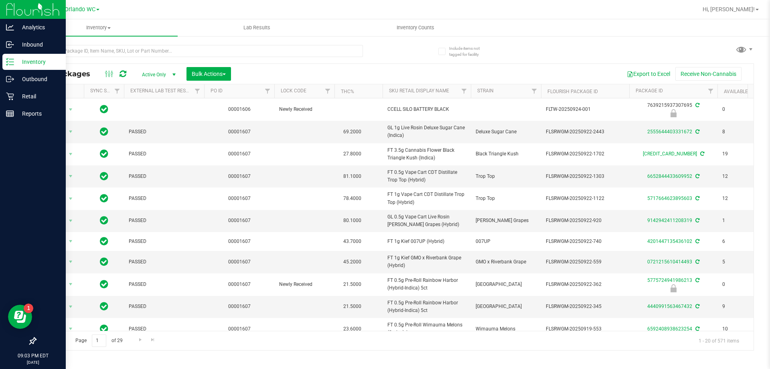
click at [33, 59] on p "Inventory" at bounding box center [38, 62] width 48 height 10
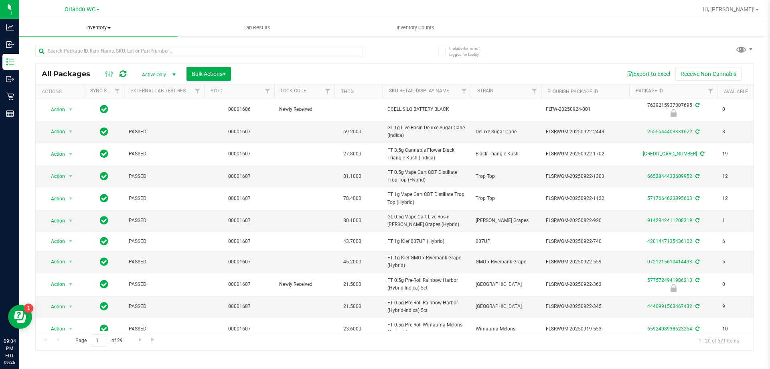
click at [106, 28] on span "Inventory" at bounding box center [98, 27] width 158 height 7
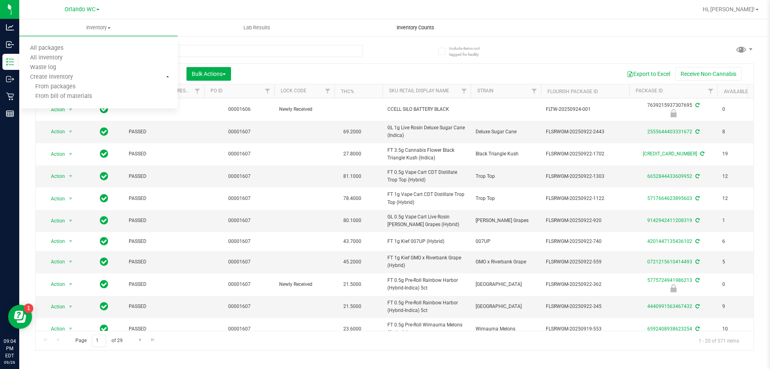
click at [411, 25] on span "Inventory Counts" at bounding box center [415, 27] width 59 height 7
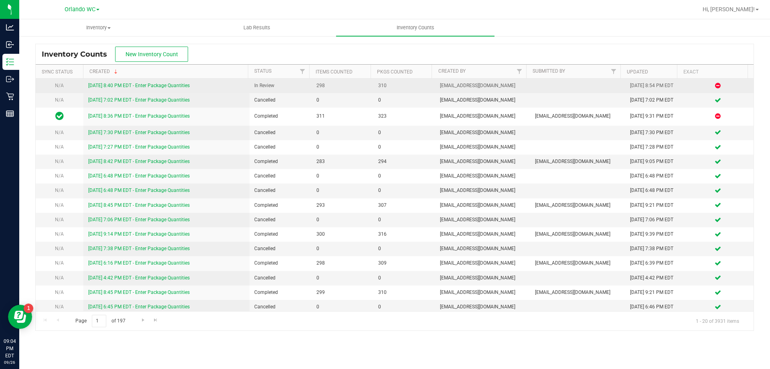
click at [171, 85] on link "[DATE] 8:40 PM EDT - Enter Package Quantities" at bounding box center [139, 86] width 102 height 6
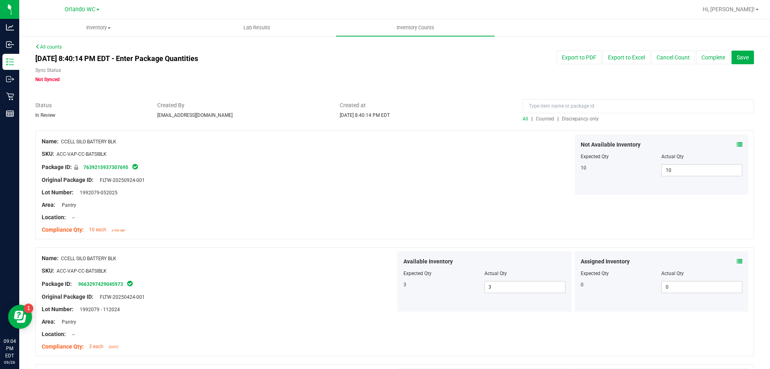
click at [575, 120] on span "Discrepancy only" at bounding box center [580, 119] width 37 height 6
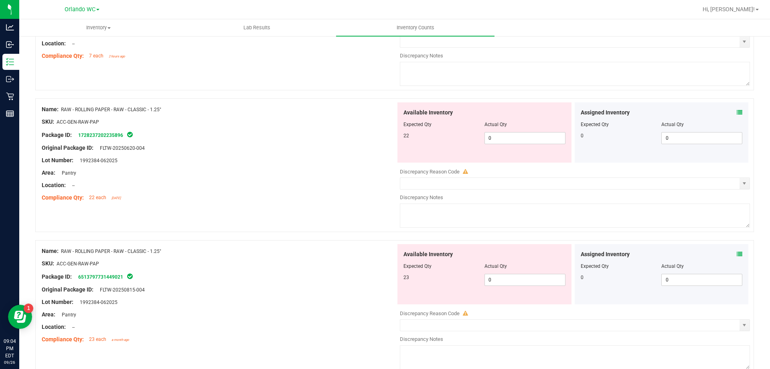
scroll to position [53, 0]
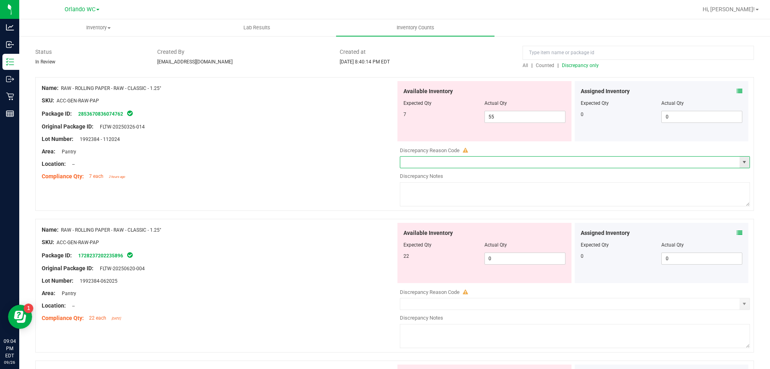
click at [508, 158] on input "text" at bounding box center [569, 161] width 339 height 11
click at [741, 159] on span "select" at bounding box center [744, 162] width 6 height 6
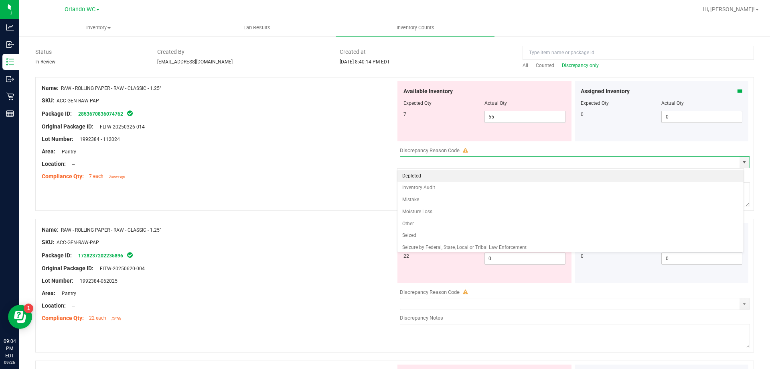
click at [323, 179] on div "Compliance Qty: 7 each 2 hours ago" at bounding box center [219, 176] width 354 height 8
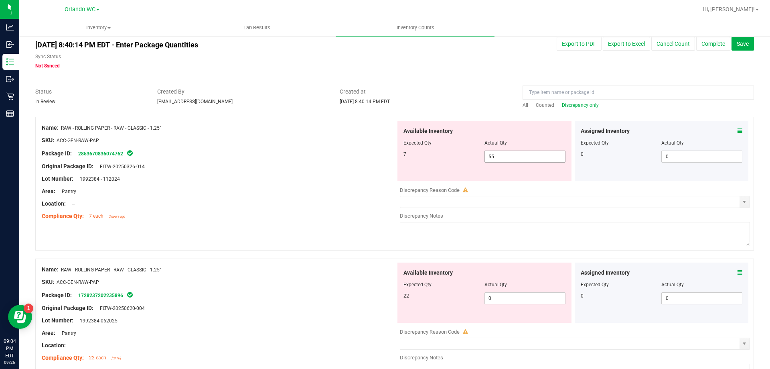
scroll to position [13, 0]
click at [485, 207] on input "text" at bounding box center [569, 202] width 339 height 11
click at [741, 204] on span "select" at bounding box center [744, 202] width 6 height 6
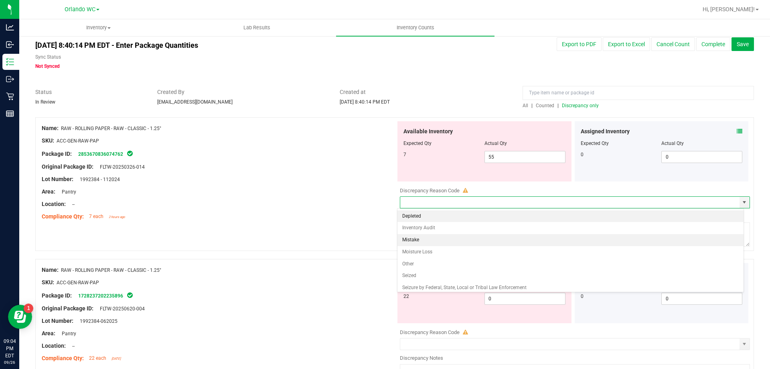
click at [418, 241] on li "Mistake" at bounding box center [571, 240] width 347 height 12
type input "Mistake"
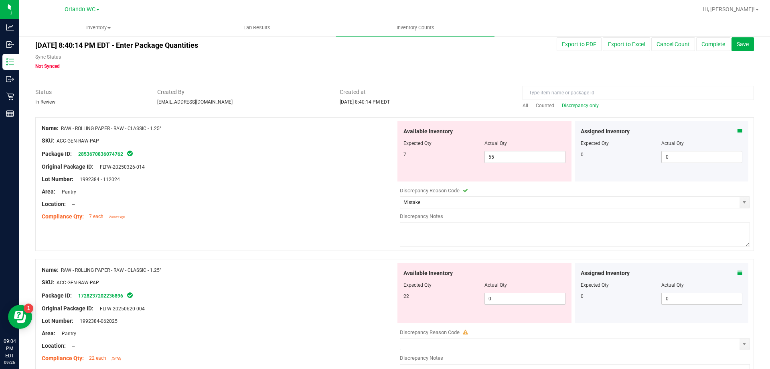
click at [478, 234] on textarea at bounding box center [575, 234] width 350 height 24
drag, startPoint x: 455, startPoint y: 227, endPoint x: 376, endPoint y: 227, distance: 78.6
click at [376, 227] on div "Name: RAW - ROLLING PAPER - RAW - CLASSIC - 1.25" SKU: ACC-GEN-RAW-PAP Package …" at bounding box center [394, 184] width 719 height 134
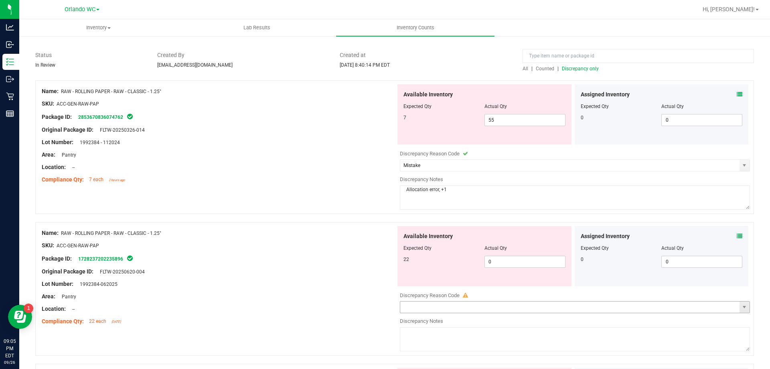
scroll to position [93, 0]
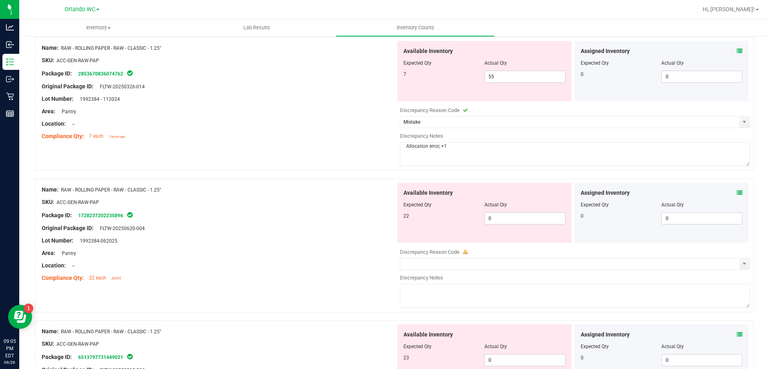
type textarea "Allocation error, +1"
click at [425, 298] on textarea at bounding box center [575, 296] width 350 height 24
paste textarea "Allocation error, +1"
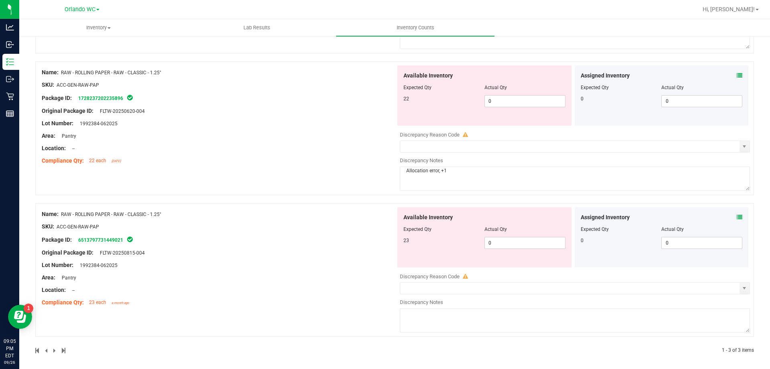
scroll to position [214, 0]
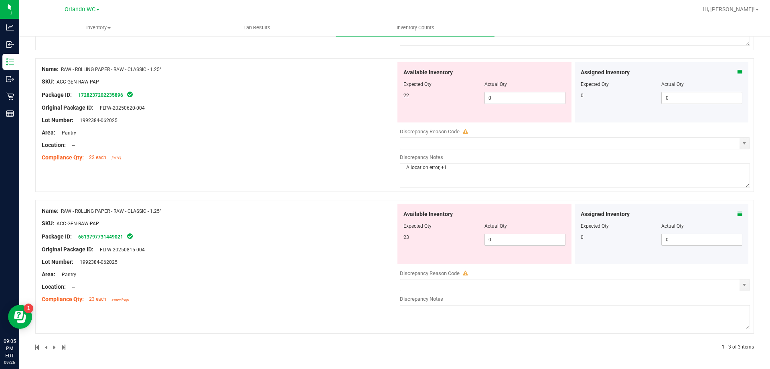
type textarea "Allocation error, +1"
click at [420, 318] on textarea at bounding box center [575, 317] width 350 height 24
paste textarea "Allocation error, +1"
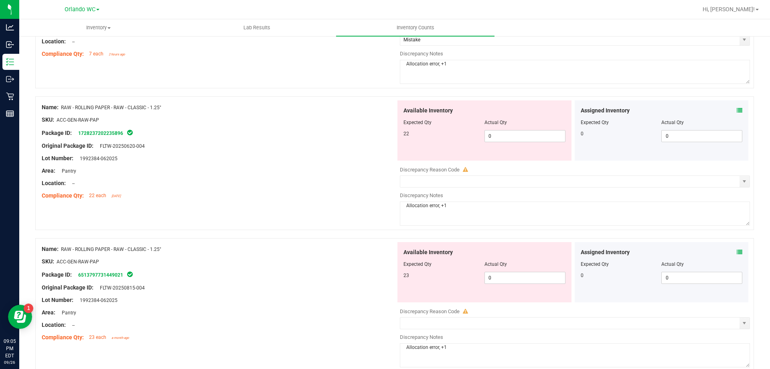
scroll to position [134, 0]
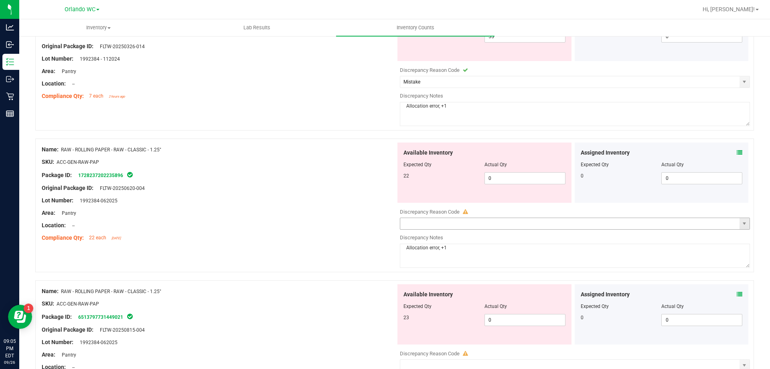
type textarea "Allocation error, +1"
click at [461, 223] on input "text" at bounding box center [569, 223] width 339 height 11
click at [741, 226] on span "select" at bounding box center [744, 223] width 6 height 6
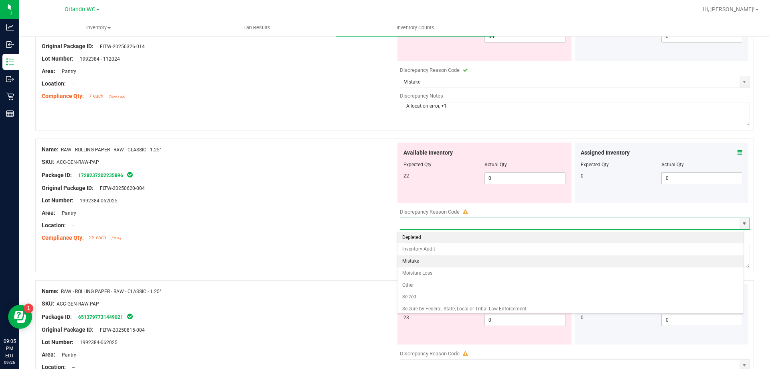
click at [436, 260] on li "Mistake" at bounding box center [571, 261] width 347 height 12
type input "Mistake"
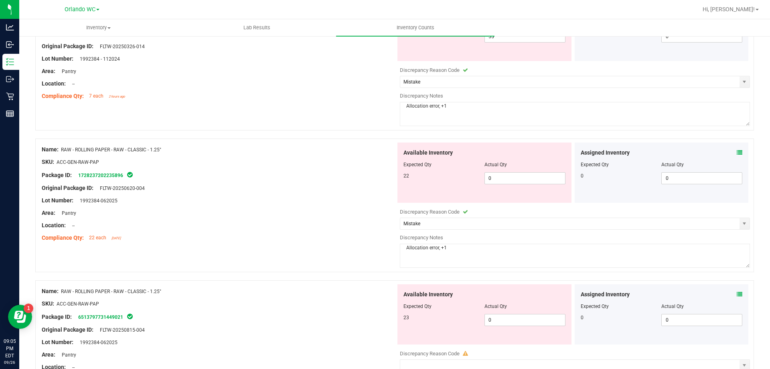
click at [349, 244] on div "Name: RAW - ROLLING PAPER - RAW - CLASSIC - 1.25" SKU: ACC-GEN-RAW-PAP Package …" at bounding box center [219, 193] width 354 height 102
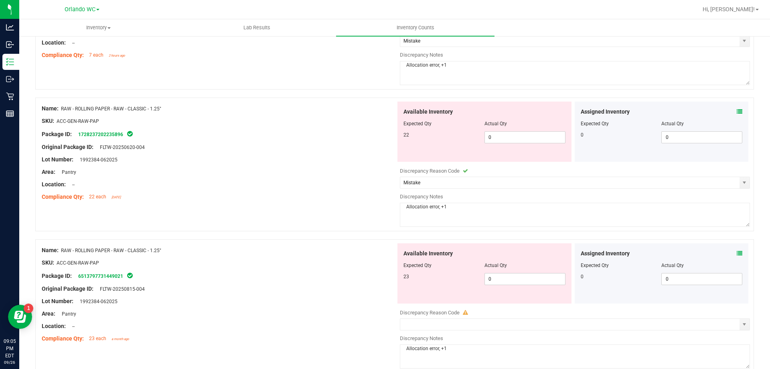
scroll to position [214, 0]
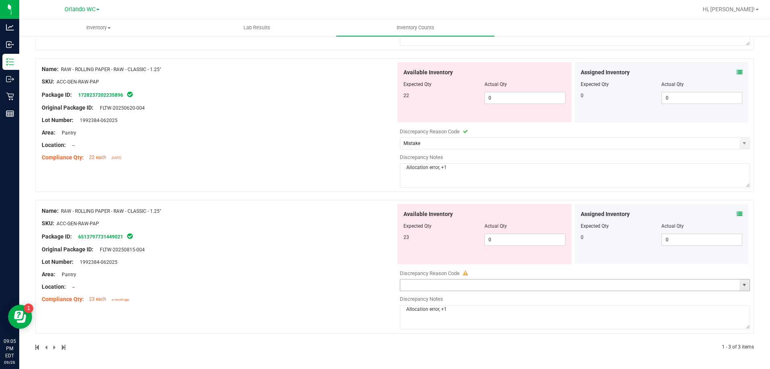
click at [741, 288] on span "select" at bounding box center [744, 285] width 6 height 6
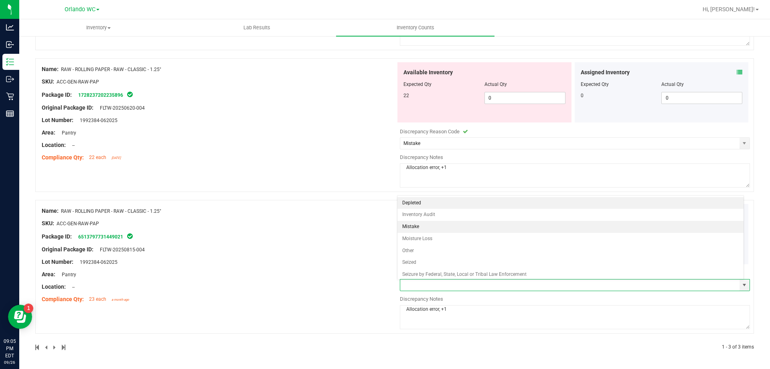
click at [418, 226] on li "Mistake" at bounding box center [571, 227] width 347 height 12
type input "Mistake"
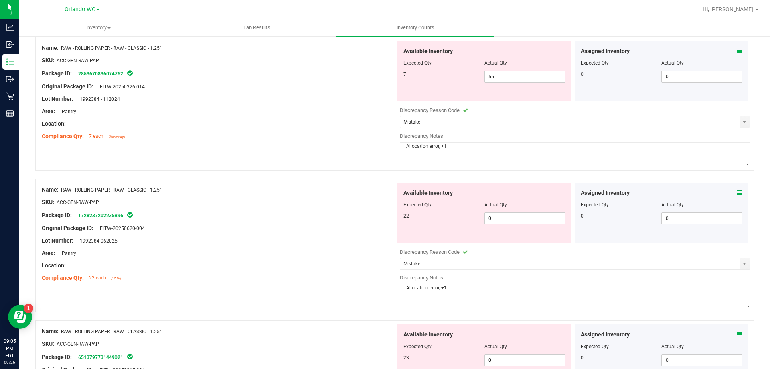
scroll to position [0, 0]
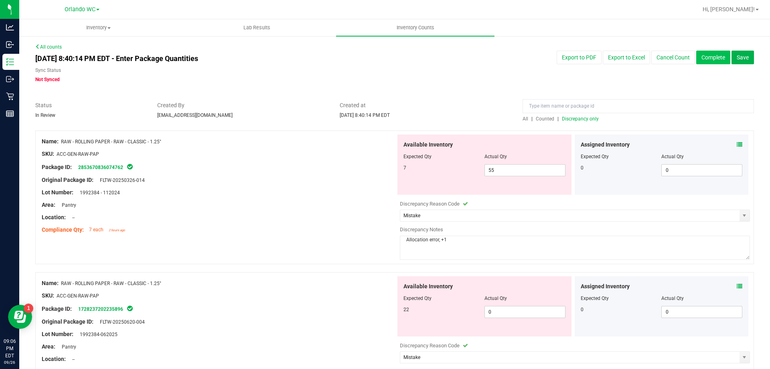
click at [708, 58] on button "Complete" at bounding box center [713, 58] width 34 height 14
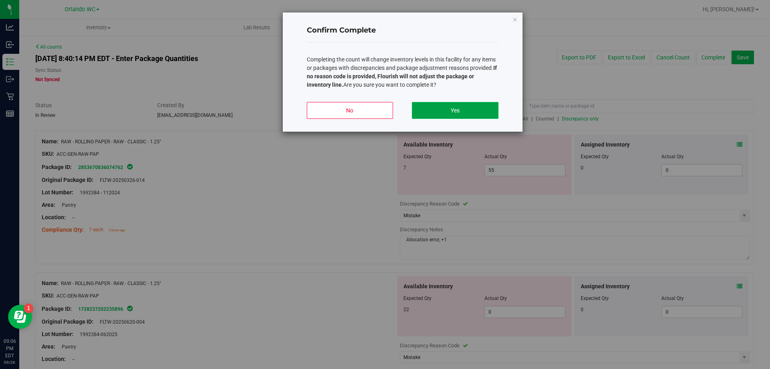
click at [464, 112] on button "Yes" at bounding box center [455, 110] width 86 height 17
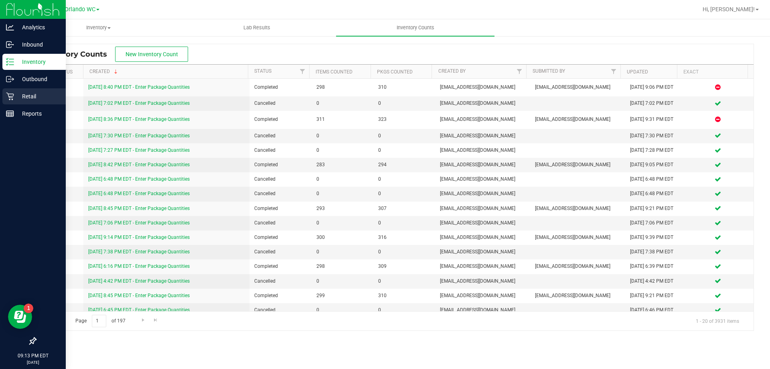
click at [16, 95] on p "Retail" at bounding box center [38, 96] width 48 height 10
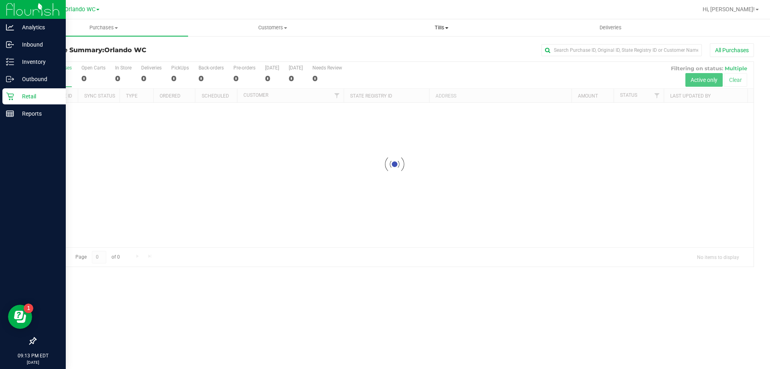
click at [435, 24] on uib-tab-heading "Tills Manage tills Reconcile e-payments" at bounding box center [441, 28] width 168 height 16
click at [399, 44] on li "Manage tills" at bounding box center [441, 49] width 169 height 10
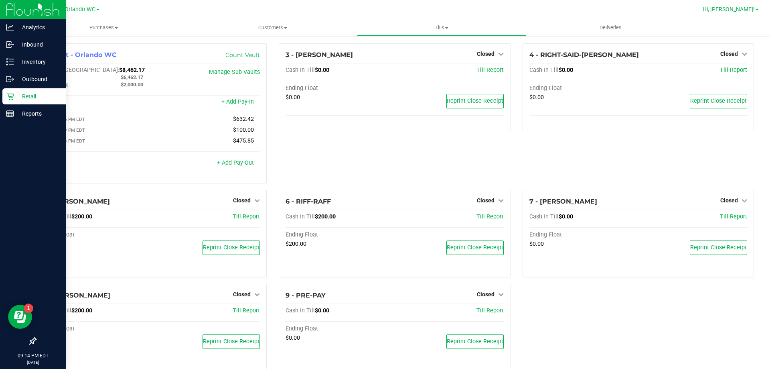
click at [755, 12] on link "Hi, [PERSON_NAME]!" at bounding box center [731, 9] width 63 height 8
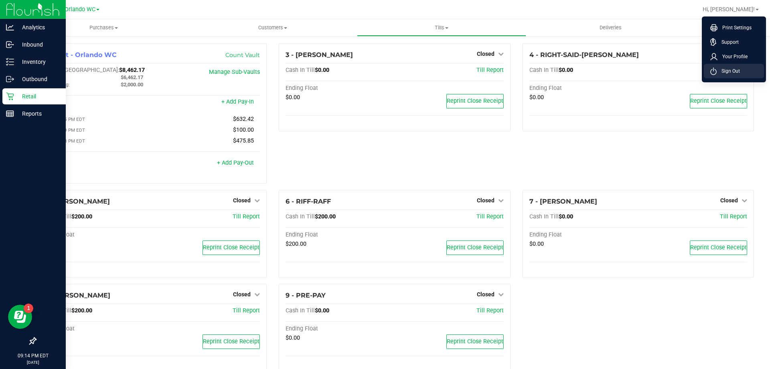
click at [734, 72] on span "Sign Out" at bounding box center [728, 71] width 23 height 8
